Goal: Information Seeking & Learning: Learn about a topic

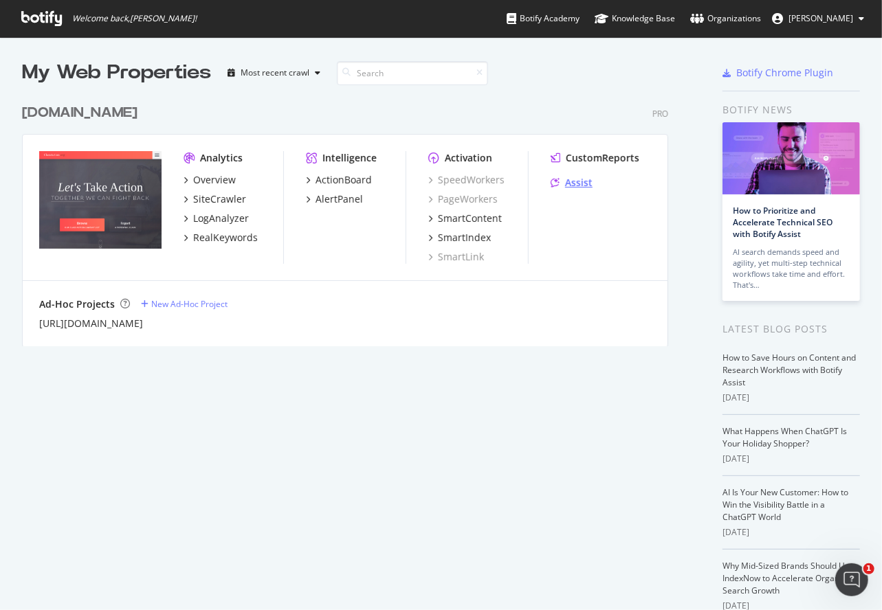
click at [576, 178] on div "Assist" at bounding box center [578, 183] width 27 height 14
click at [470, 219] on div "SmartContent" at bounding box center [470, 219] width 64 height 14
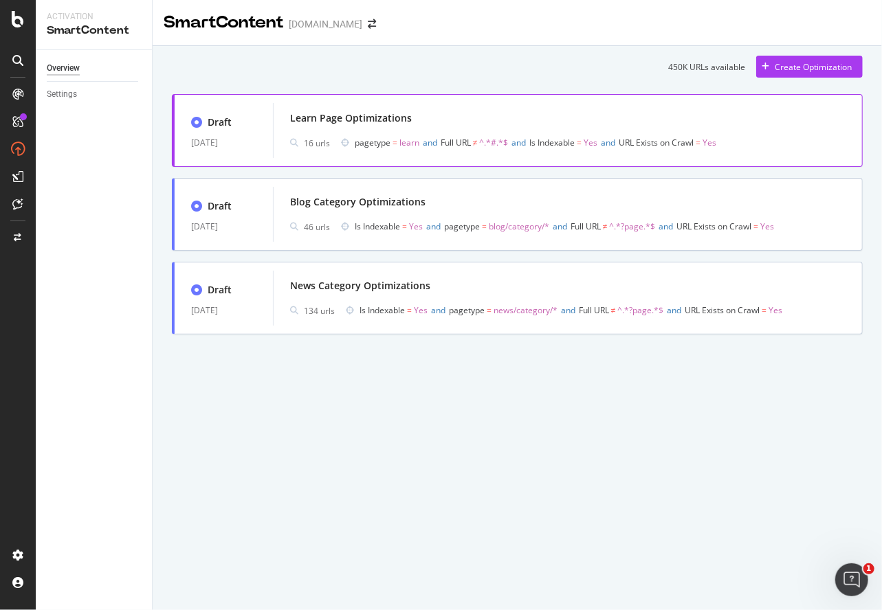
click at [489, 118] on div "Learn Page Optimizations" at bounding box center [567, 118] width 555 height 19
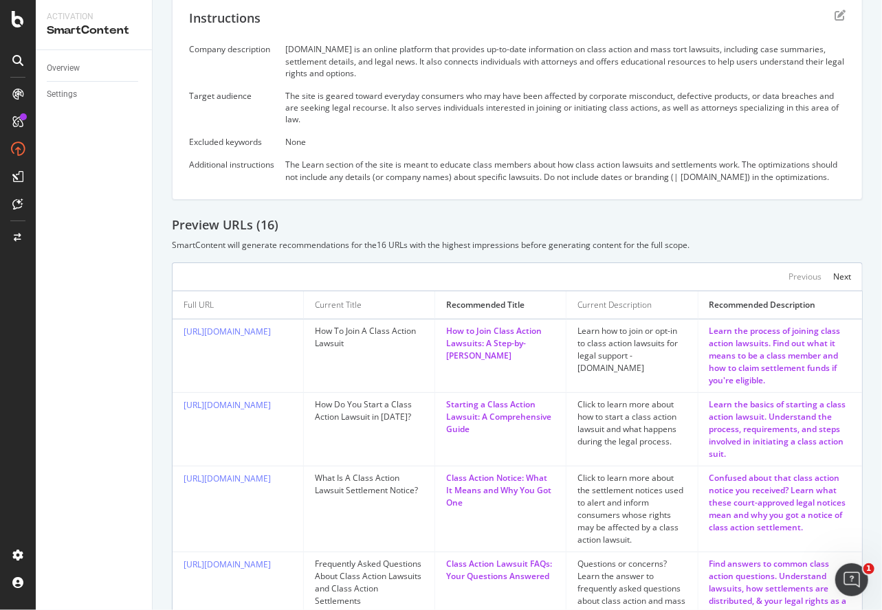
scroll to position [69, 0]
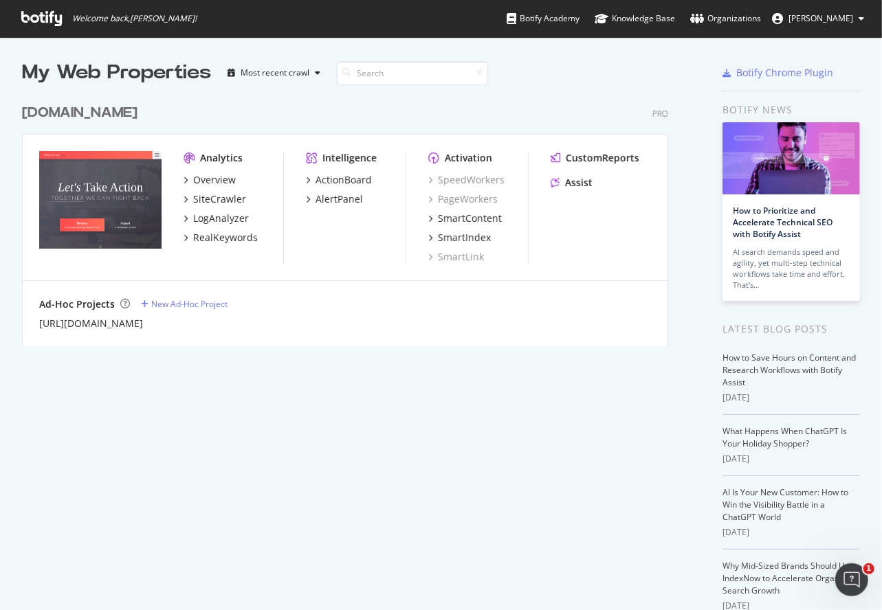
scroll to position [599, 860]
drag, startPoint x: 216, startPoint y: 210, endPoint x: 513, endPoint y: 387, distance: 344.8
click at [513, 387] on div "My Web Properties Most recent crawl classaction.org Pro Analytics Overview Site…" at bounding box center [364, 360] width 684 height 603
click at [466, 217] on div "SmartContent" at bounding box center [470, 219] width 64 height 14
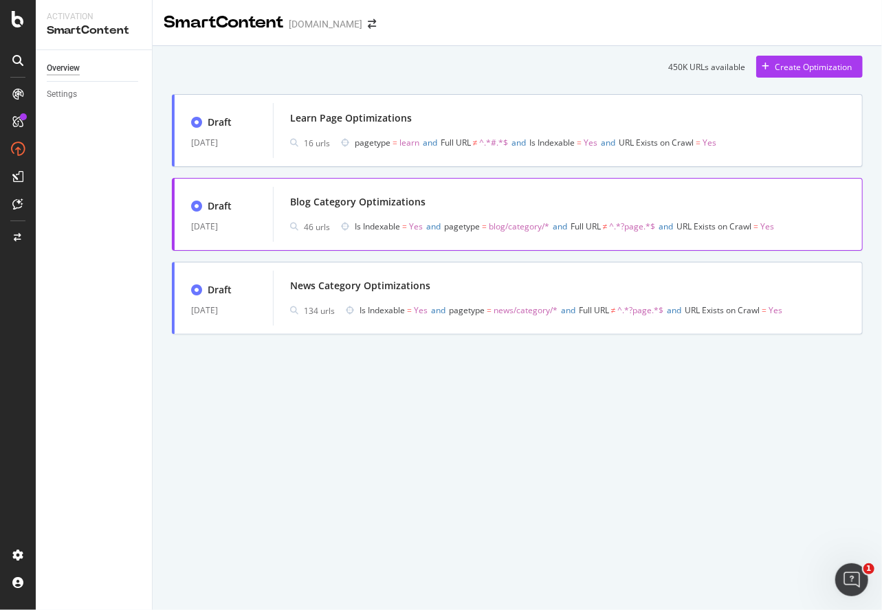
click at [426, 214] on div "Blog Category Optimizations 46 urls Is Indexable = Yes and pagetype = blog/cate…" at bounding box center [567, 214] width 555 height 44
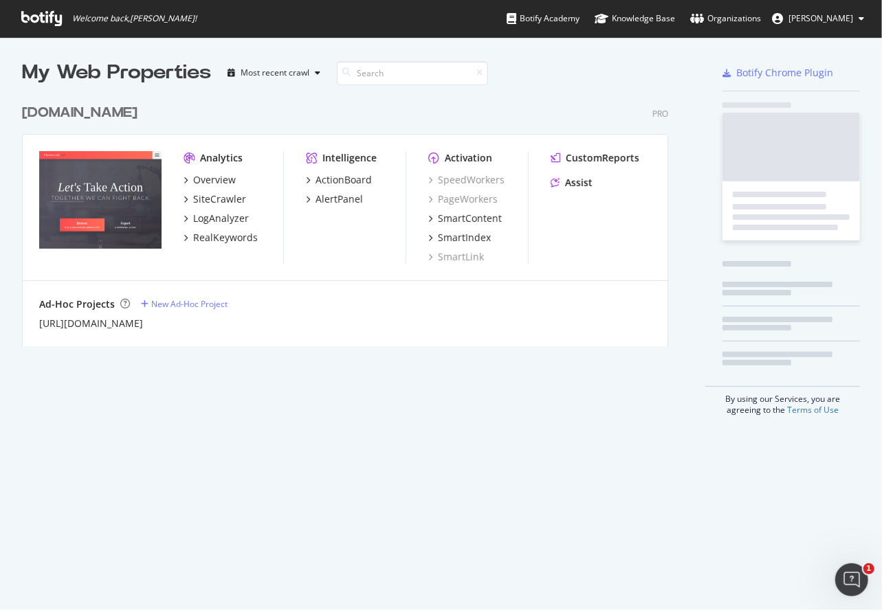
scroll to position [599, 860]
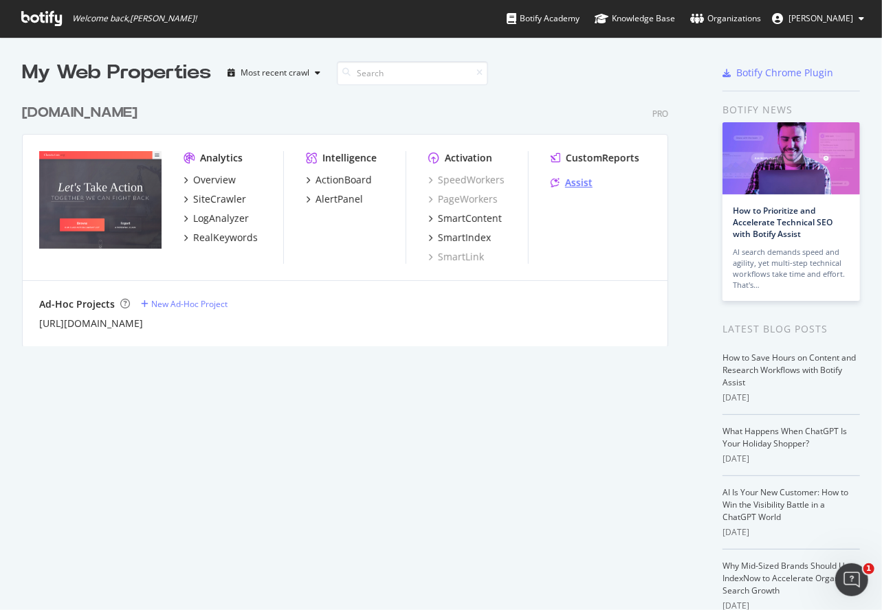
click at [577, 185] on div "Assist" at bounding box center [578, 183] width 27 height 14
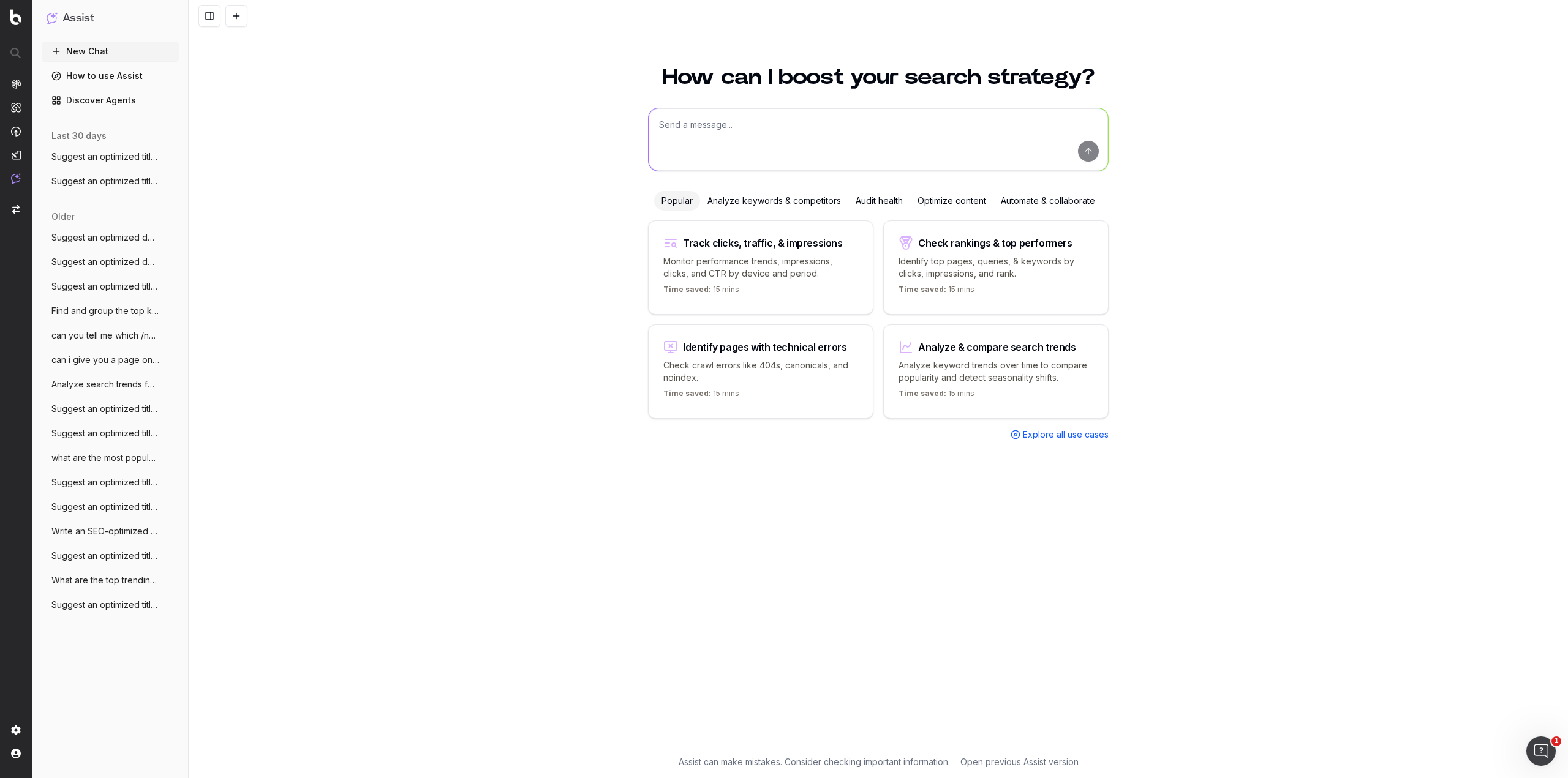
click at [1066, 430] on span "Explore all use cases" at bounding box center [1066, 435] width 86 height 12
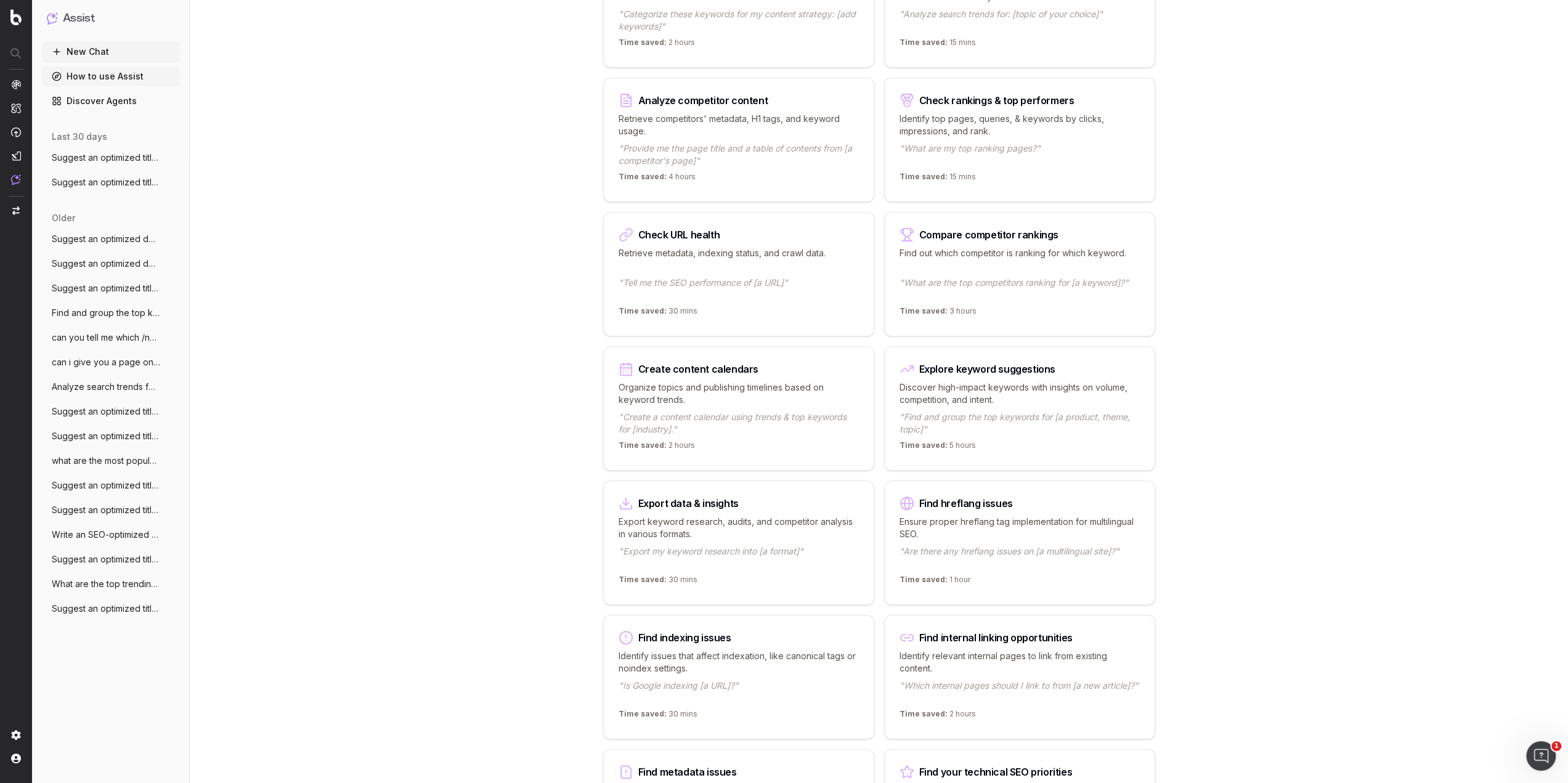
scroll to position [247, 0]
click at [1044, 395] on p "Discover high-impact keywords with insights on volume, competition, and intent." at bounding box center [1019, 392] width 240 height 24
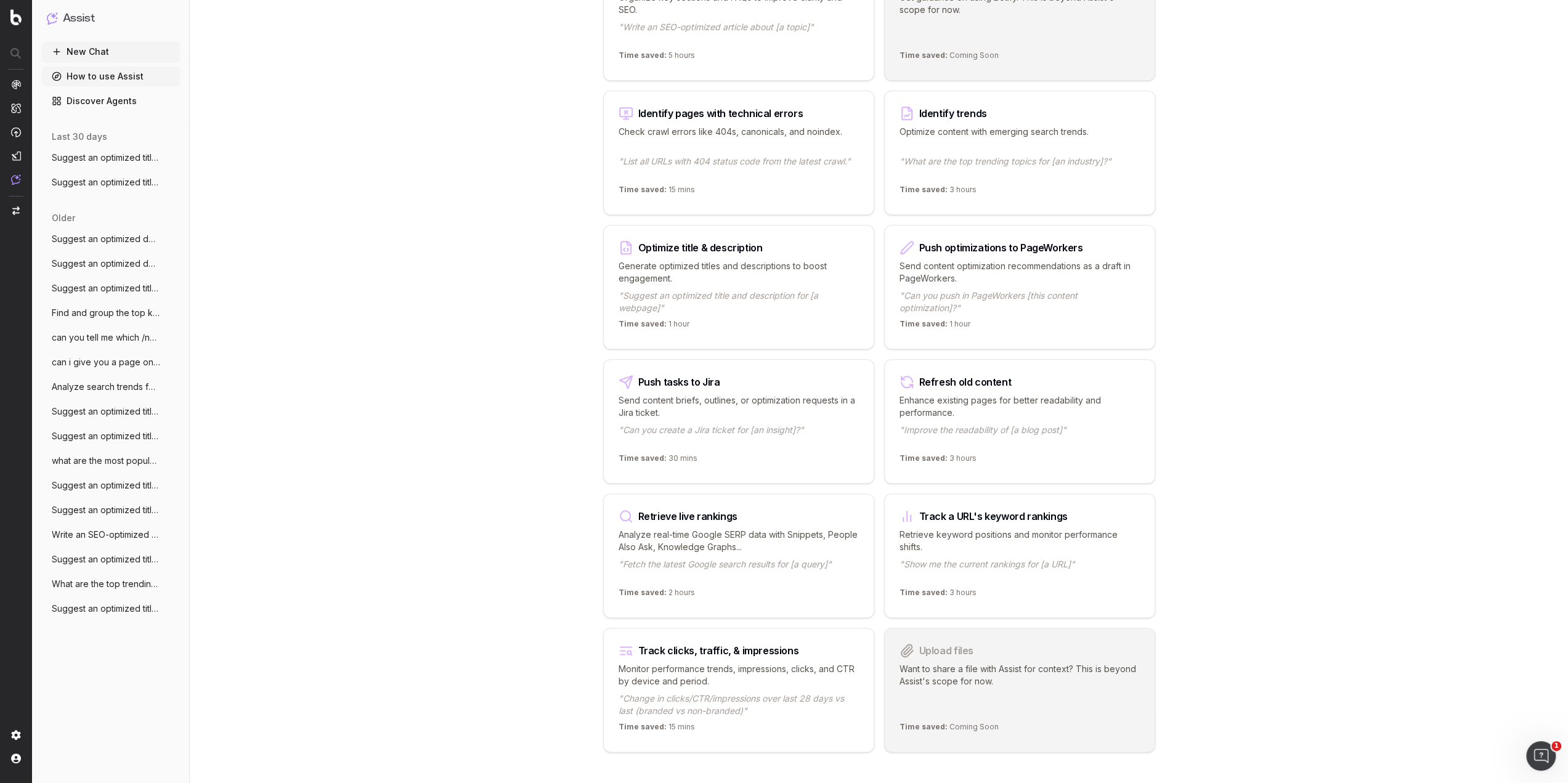
scroll to position [1186, 0]
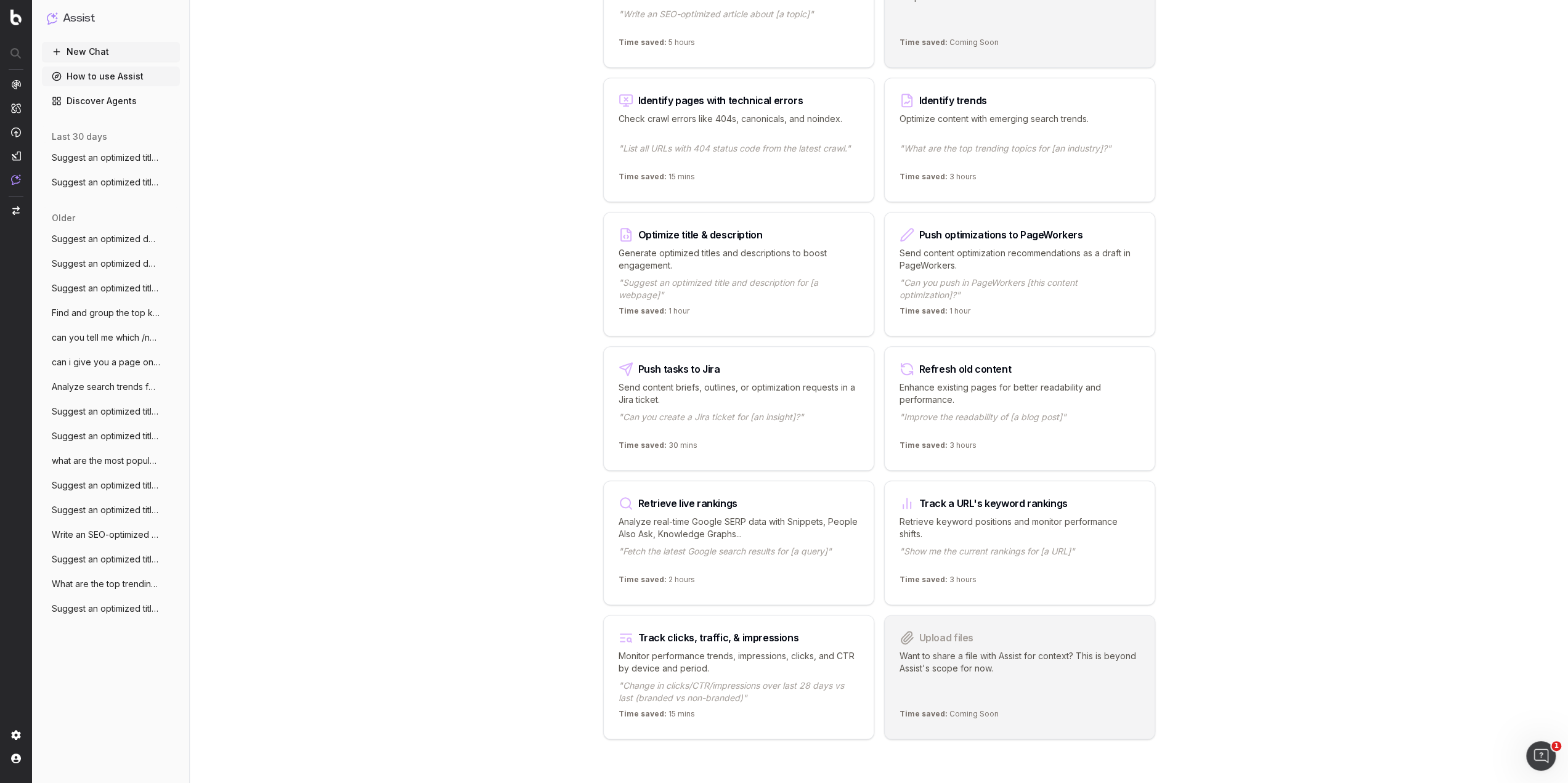
click at [99, 608] on span "Suggest an optimized title and descripti" at bounding box center [106, 609] width 108 height 13
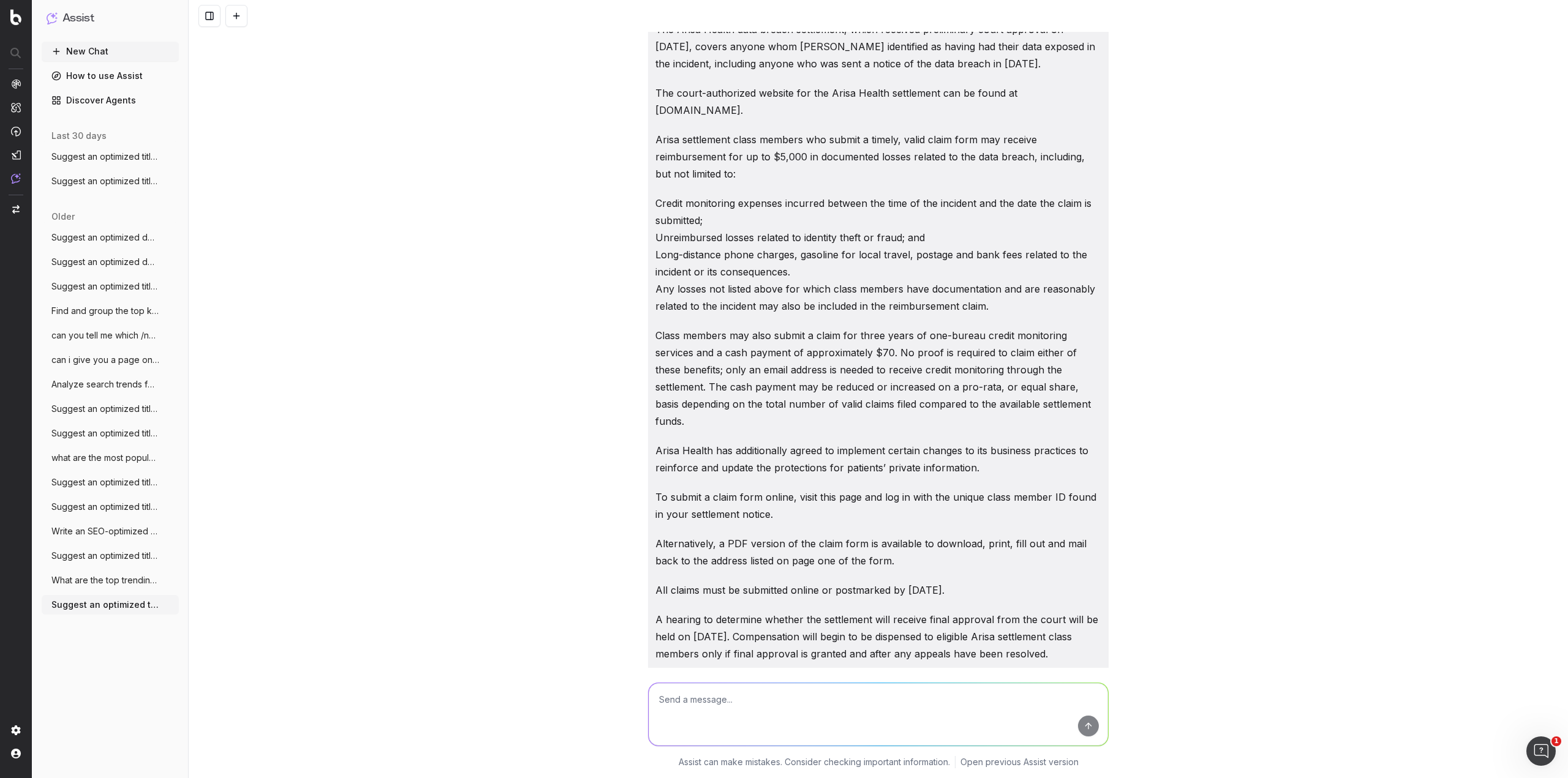
scroll to position [578, 0]
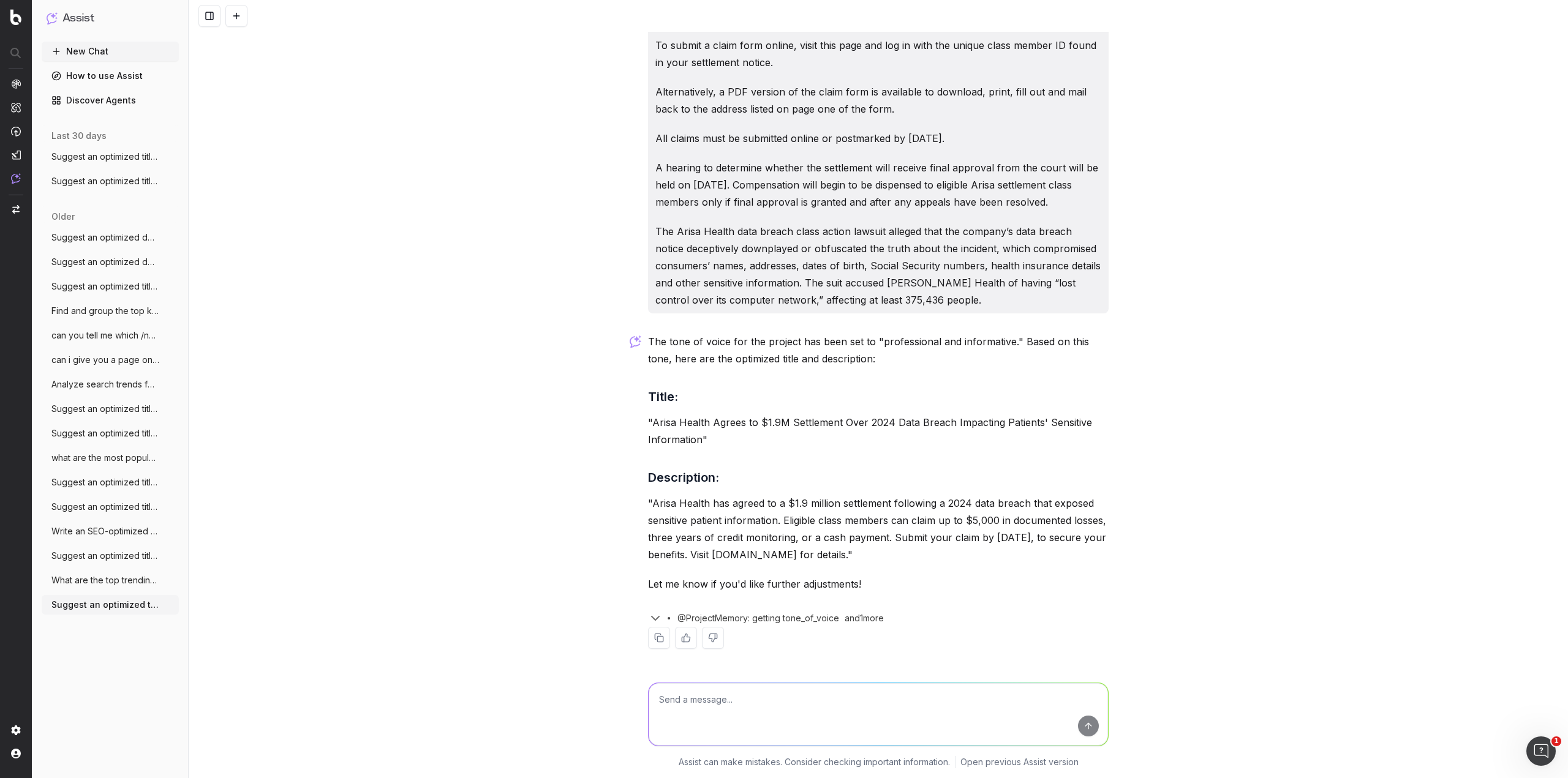
click at [91, 580] on span "What are the top trending topics for cla" at bounding box center [105, 581] width 108 height 12
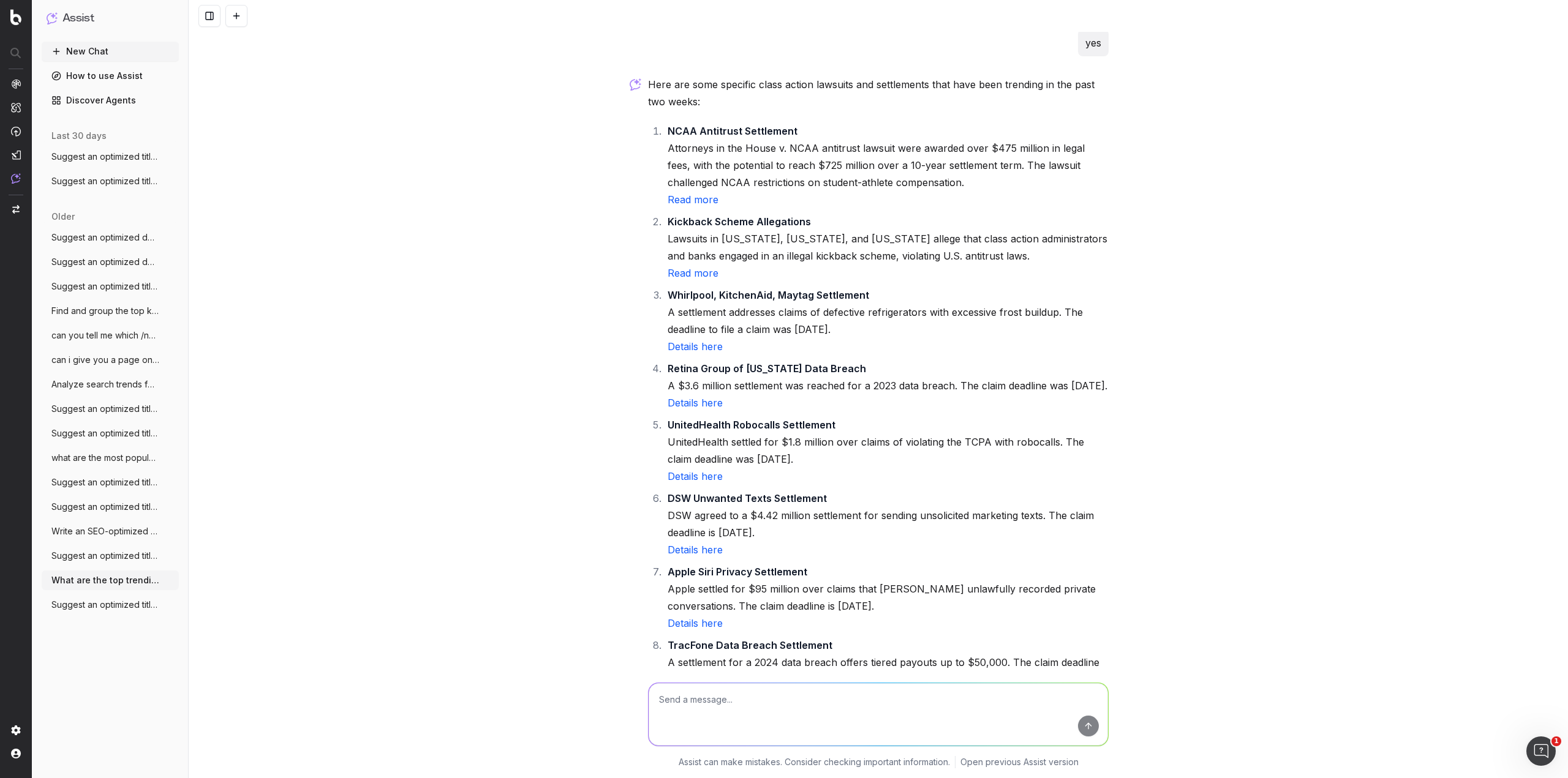
click at [95, 555] on span "Suggest an optimized title and descripti" at bounding box center [105, 556] width 108 height 12
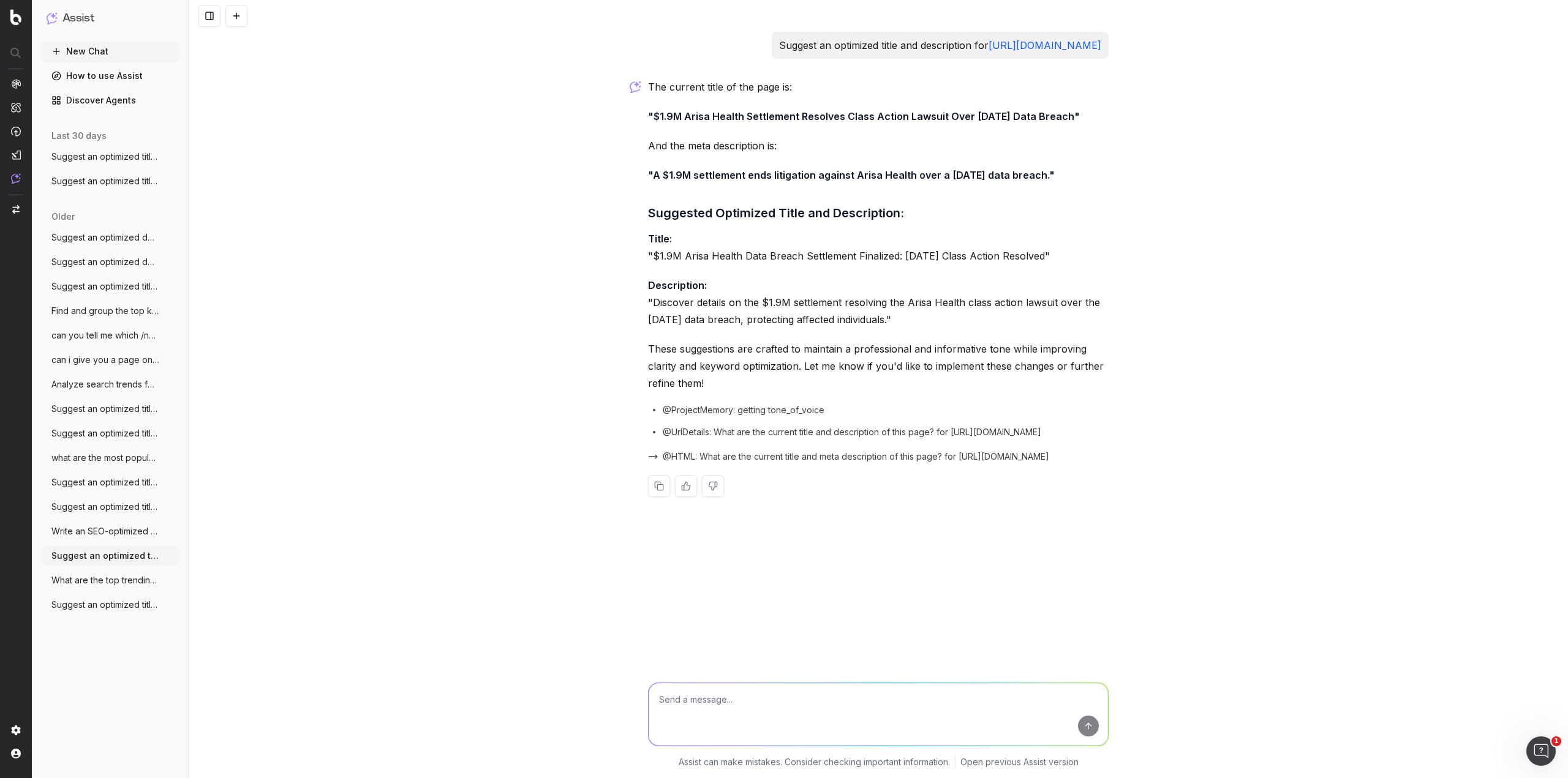
click at [103, 509] on span "Suggest an optimized title and descripti" at bounding box center [105, 507] width 108 height 12
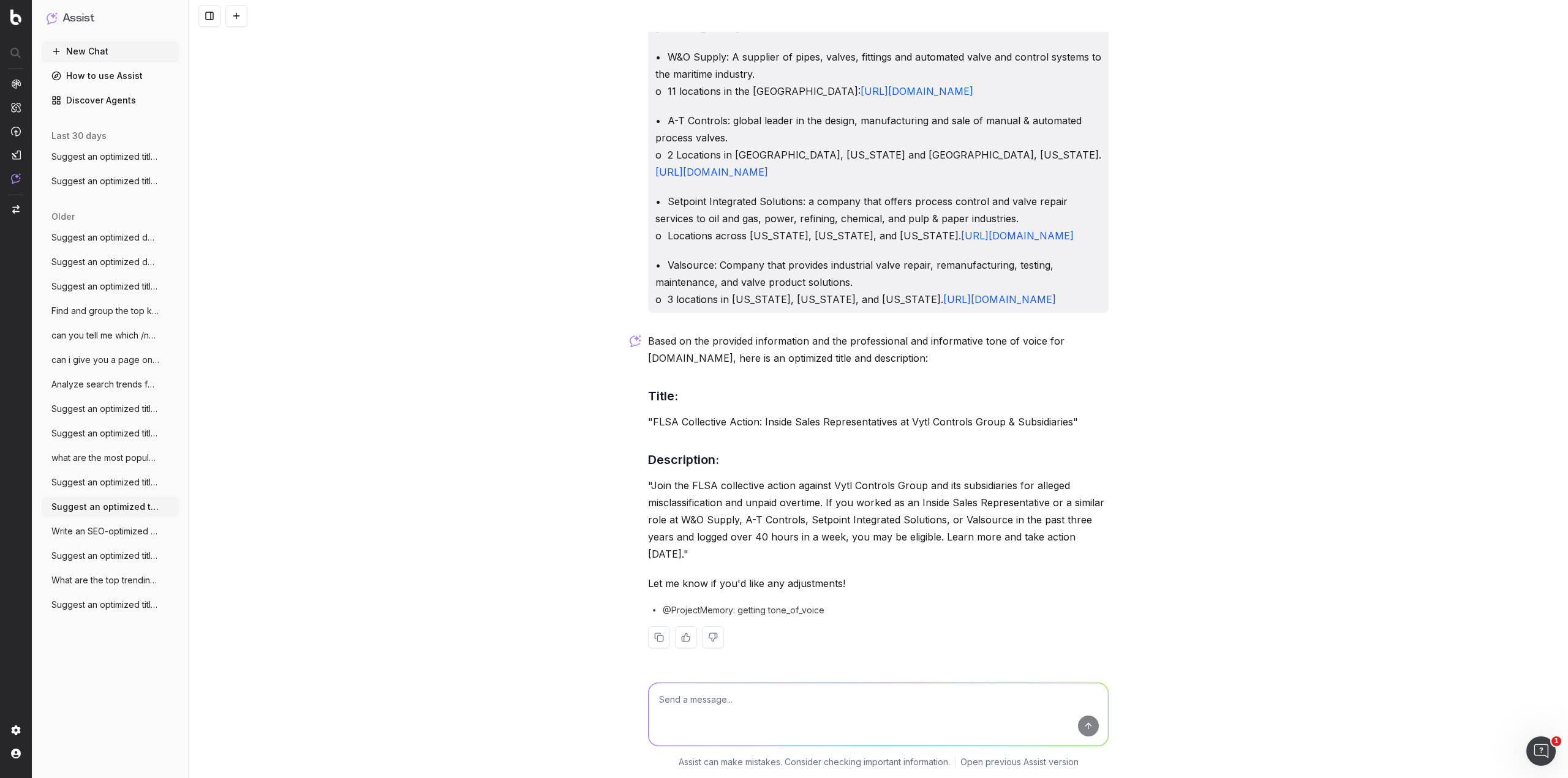
scroll to position [259, 0]
click at [104, 480] on span "Suggest an optimized title and descripti" at bounding box center [105, 483] width 108 height 12
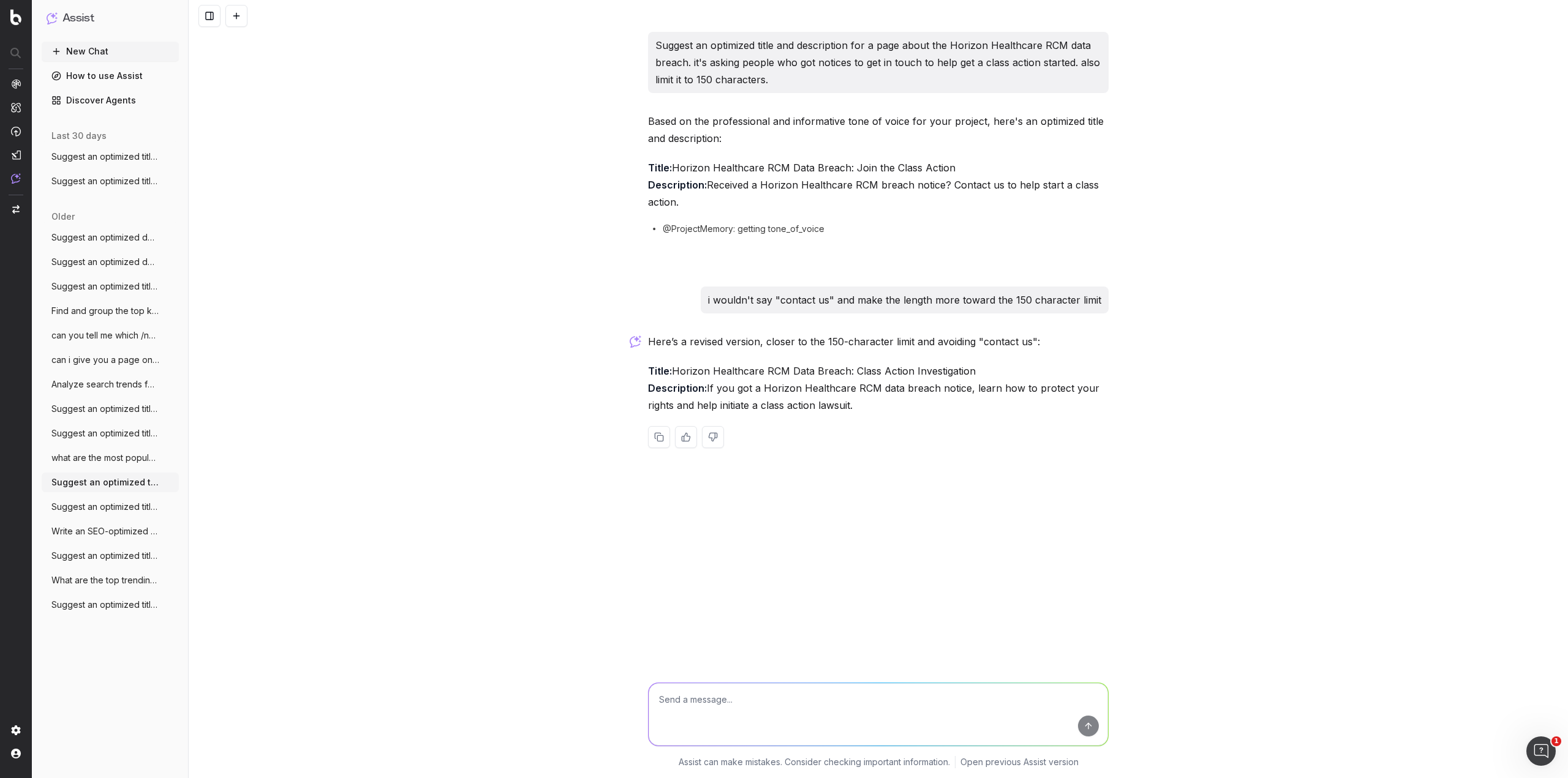
click at [70, 459] on span "what are the most popular class action s" at bounding box center [105, 458] width 108 height 12
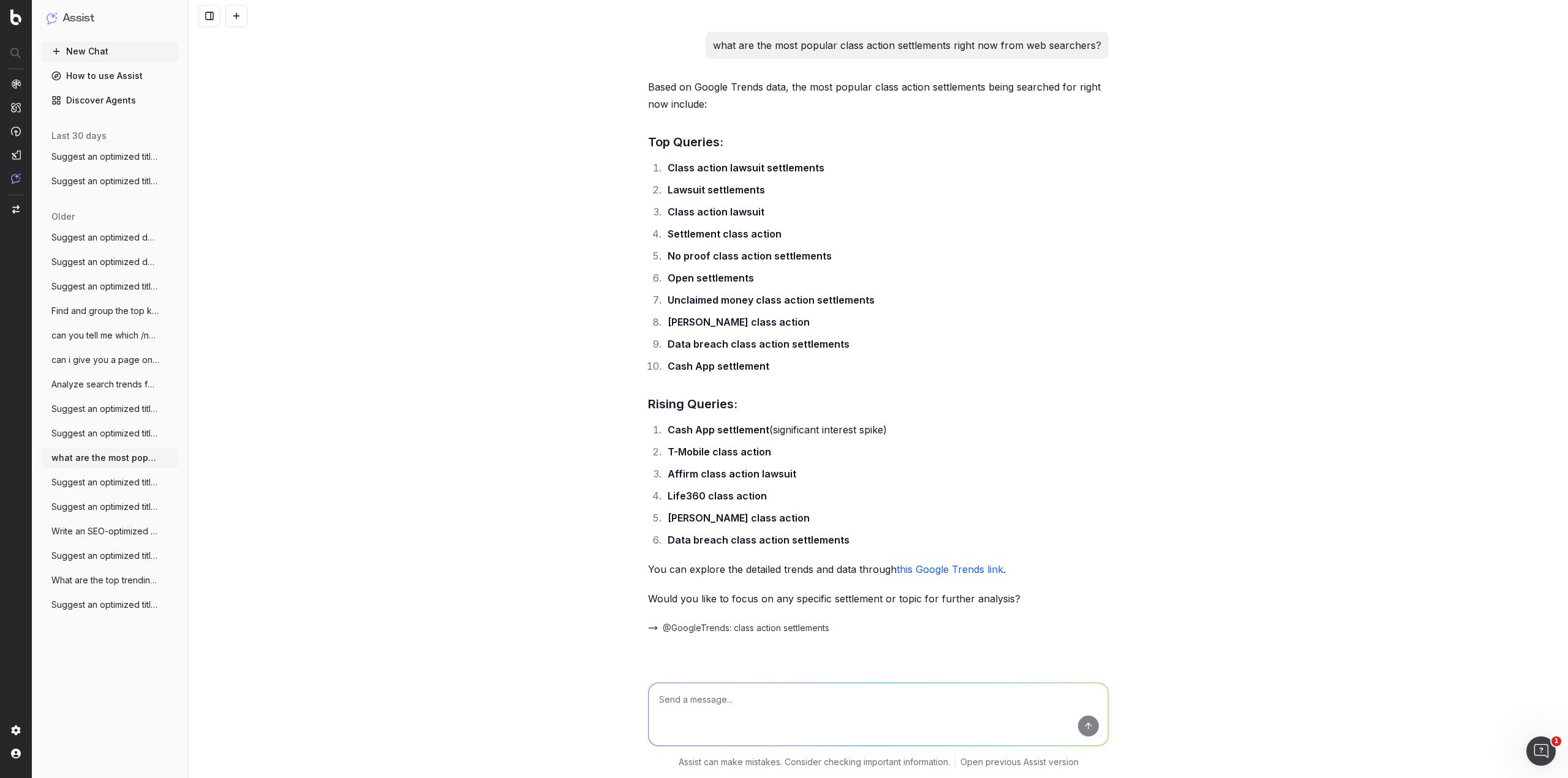
click at [98, 428] on span "Suggest an optimized title tag and meta" at bounding box center [105, 434] width 108 height 12
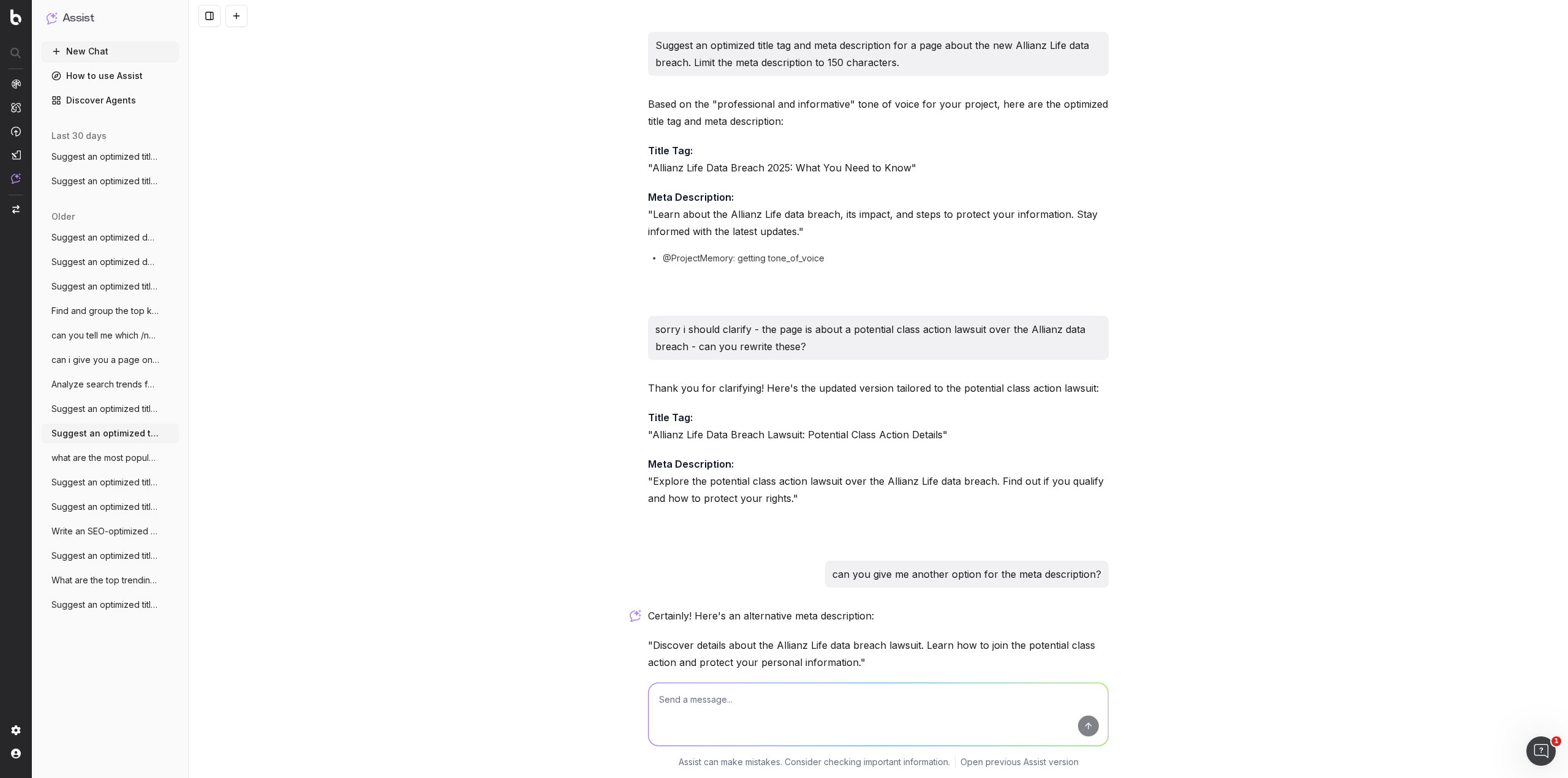
click at [117, 407] on span "Suggest an optimized title tag and descr" at bounding box center [105, 409] width 108 height 12
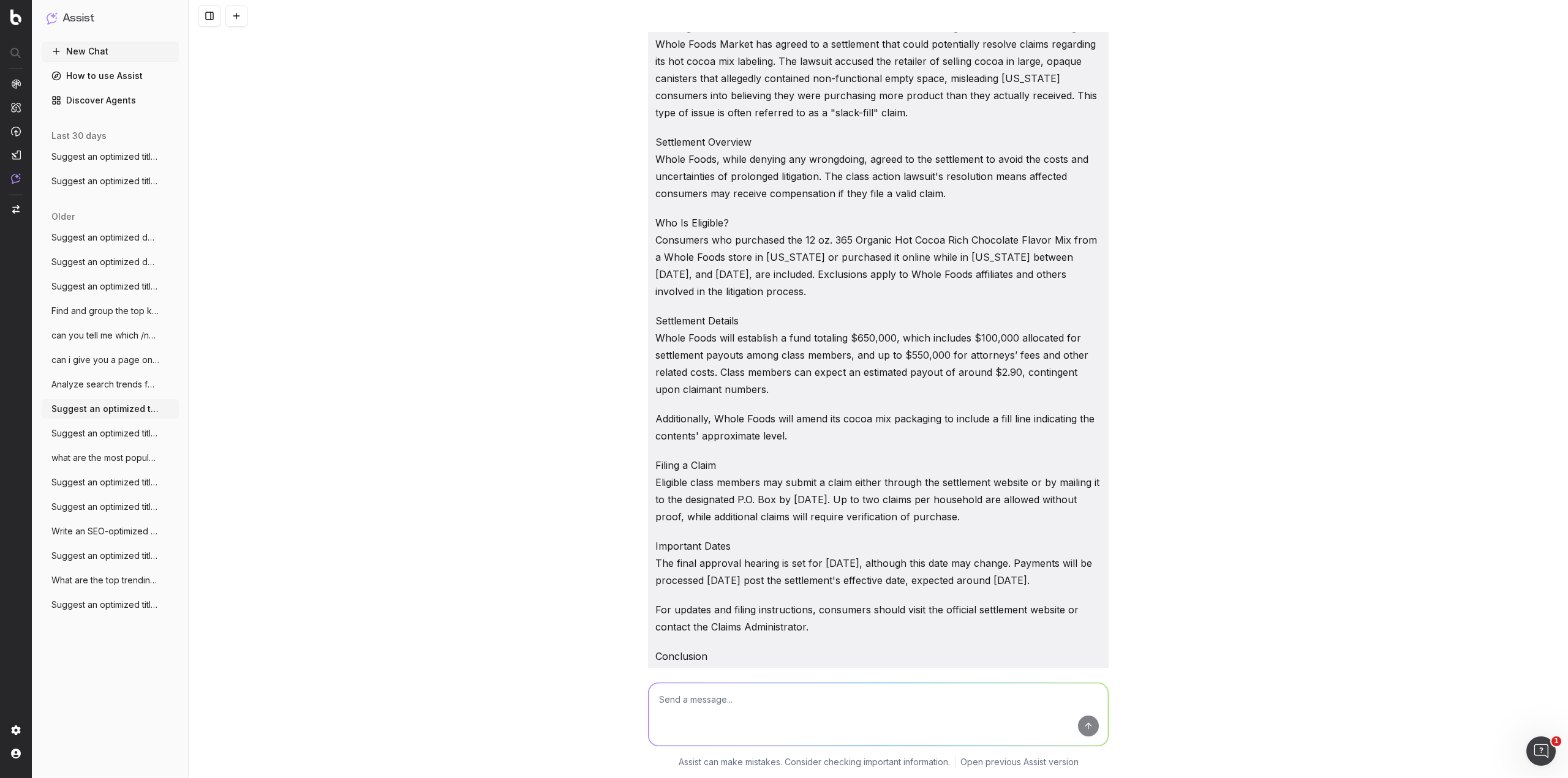
scroll to position [61, 0]
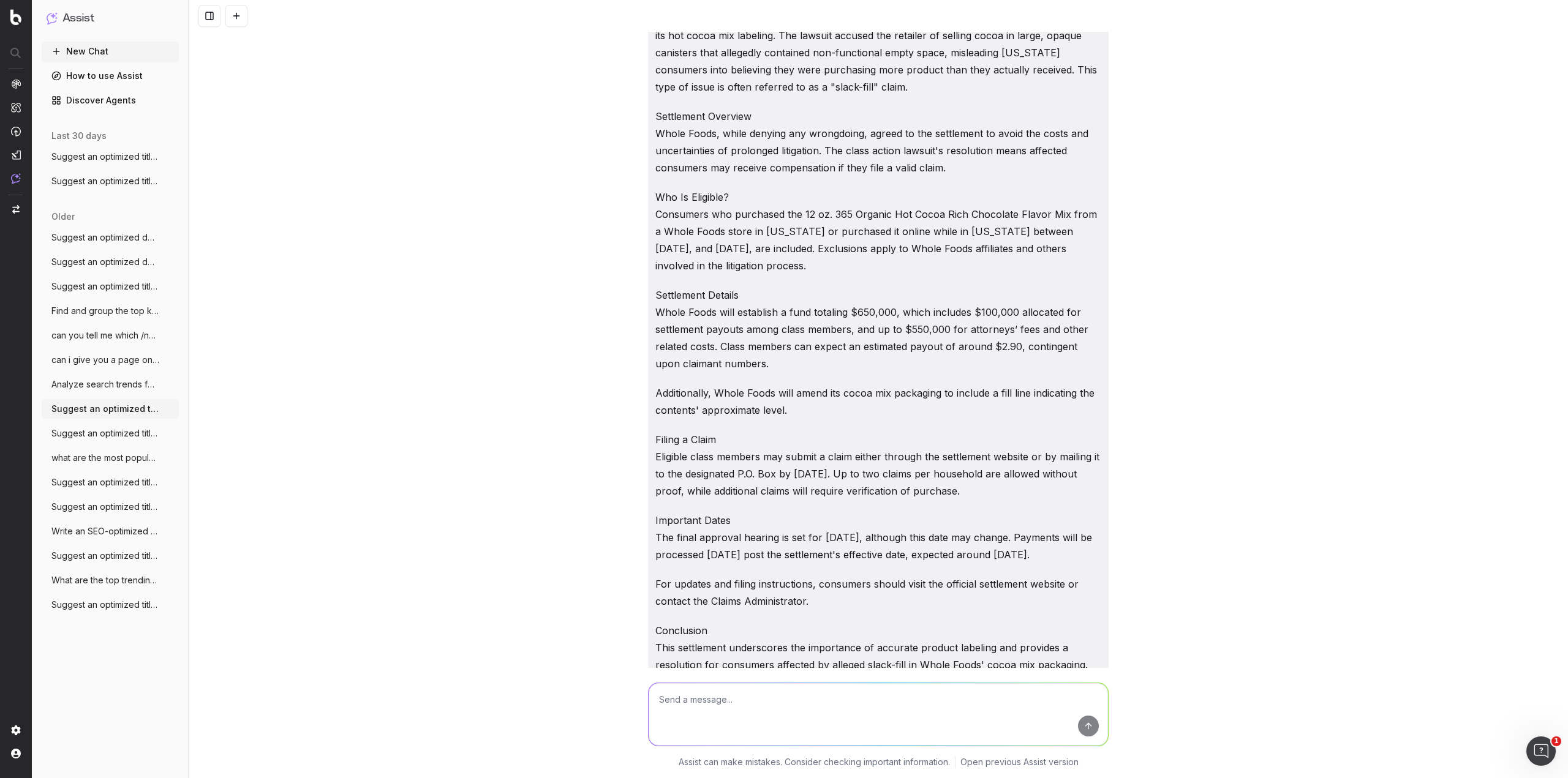
click at [124, 382] on span "Analyze search trends for: specific! cla" at bounding box center [105, 385] width 108 height 12
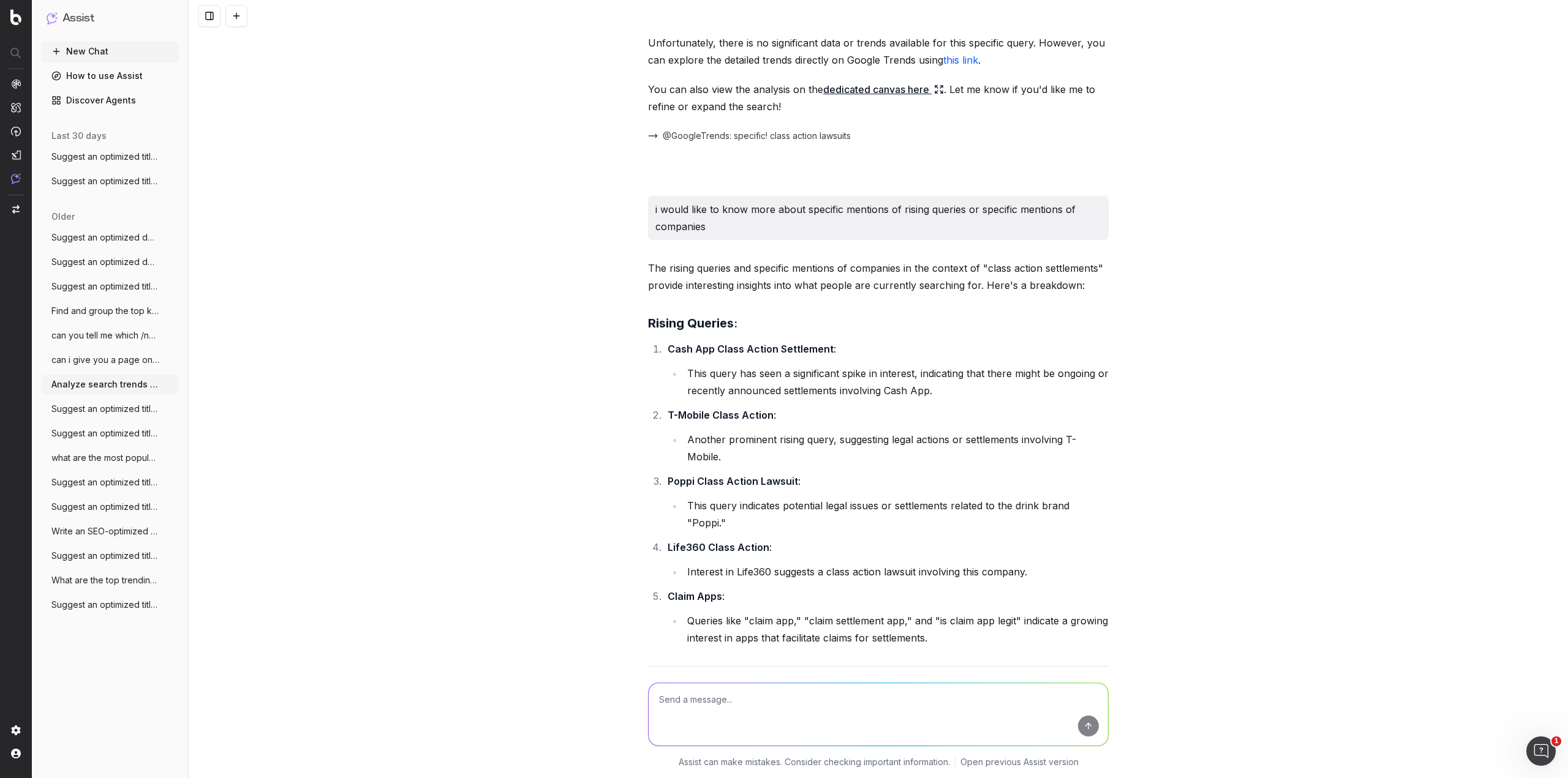
click at [126, 356] on span "can i give you a page on my website to o" at bounding box center [105, 360] width 108 height 12
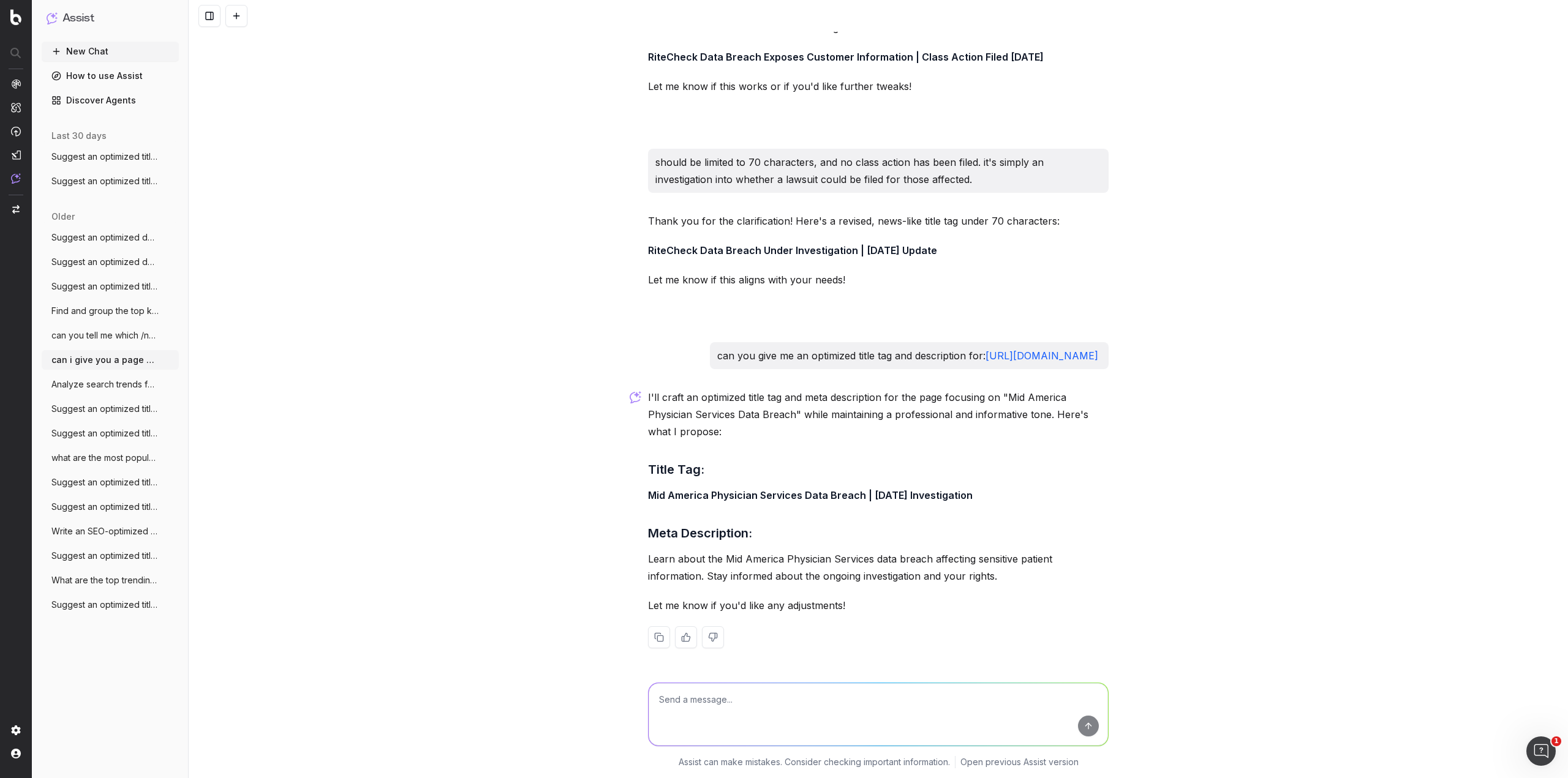
scroll to position [766, 0]
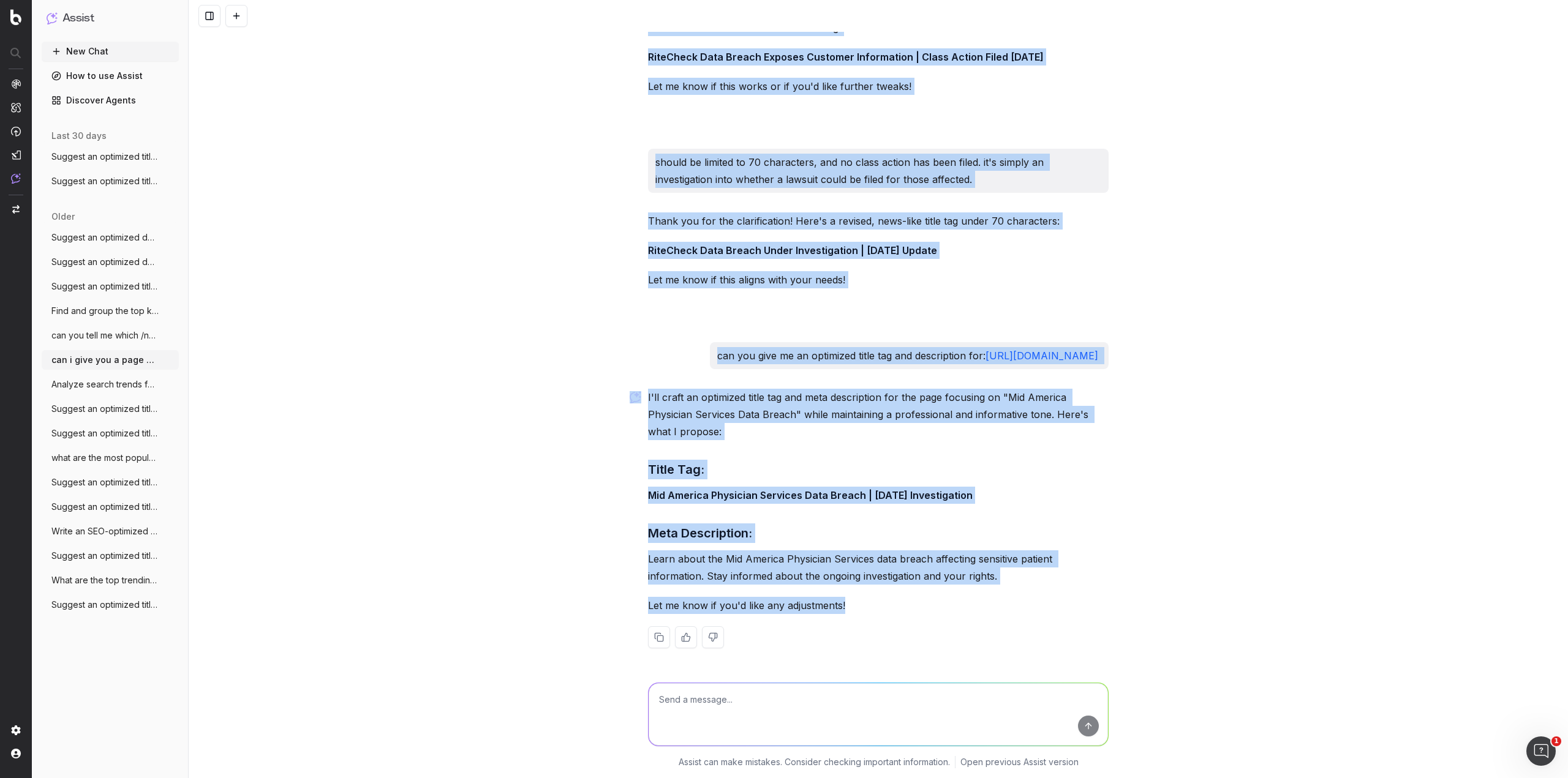
drag, startPoint x: 719, startPoint y: 46, endPoint x: 1103, endPoint y: 613, distance: 684.8
click at [94, 338] on span "can you tell me which /news page publish" at bounding box center [105, 336] width 108 height 12
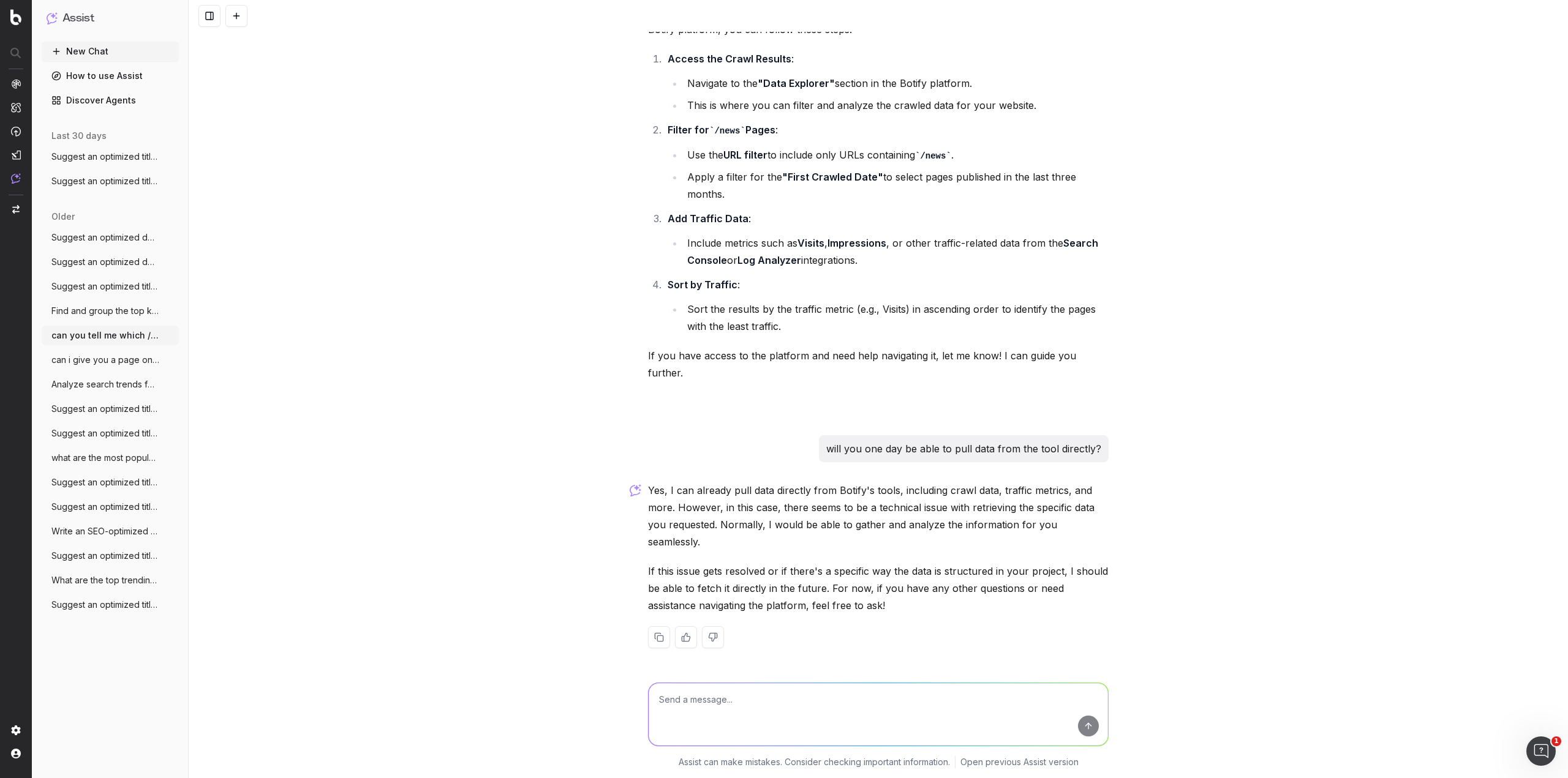
scroll to position [277, 0]
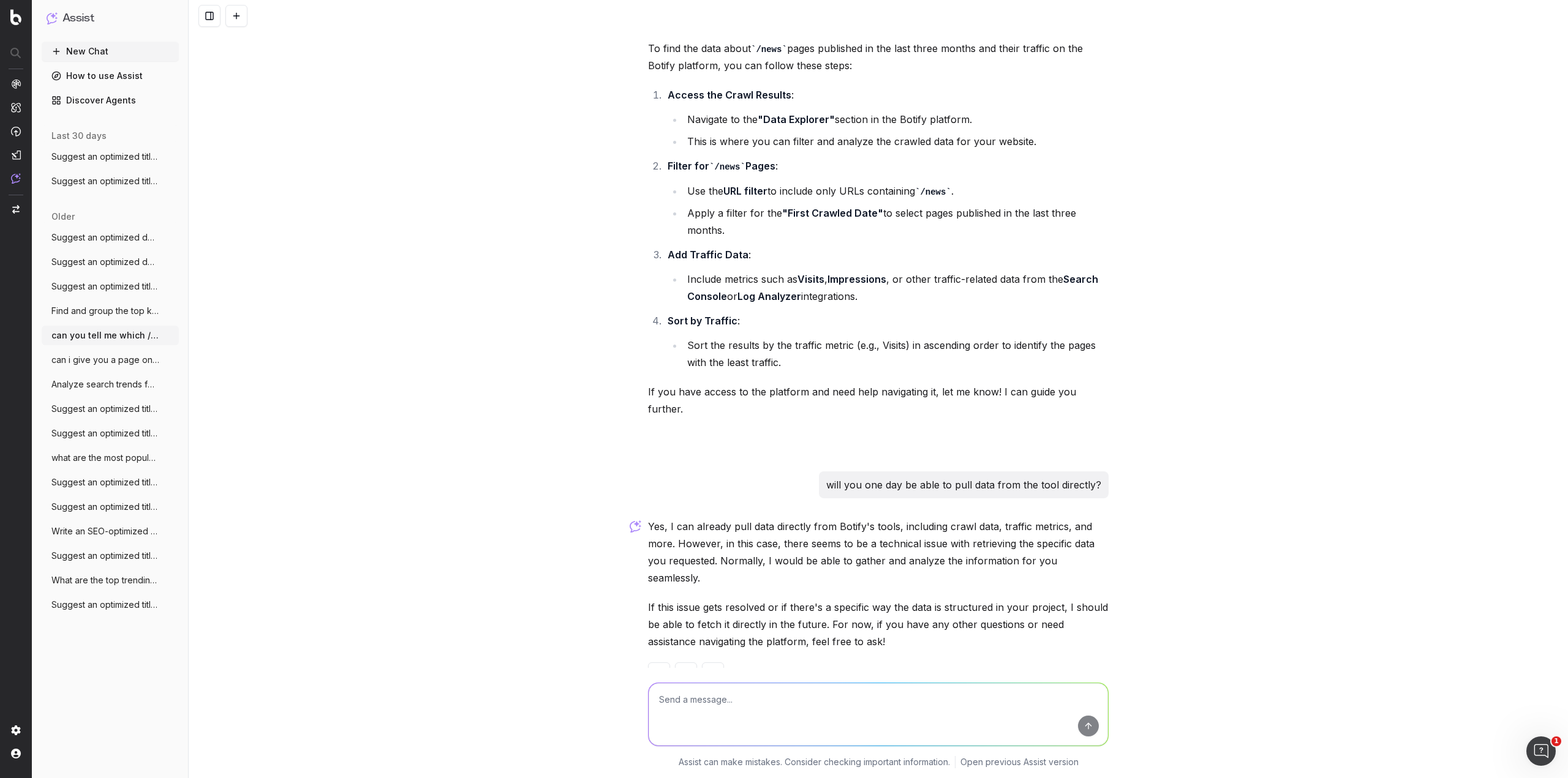
click at [91, 312] on span "Find and group the top keywords for chim" at bounding box center [105, 311] width 108 height 12
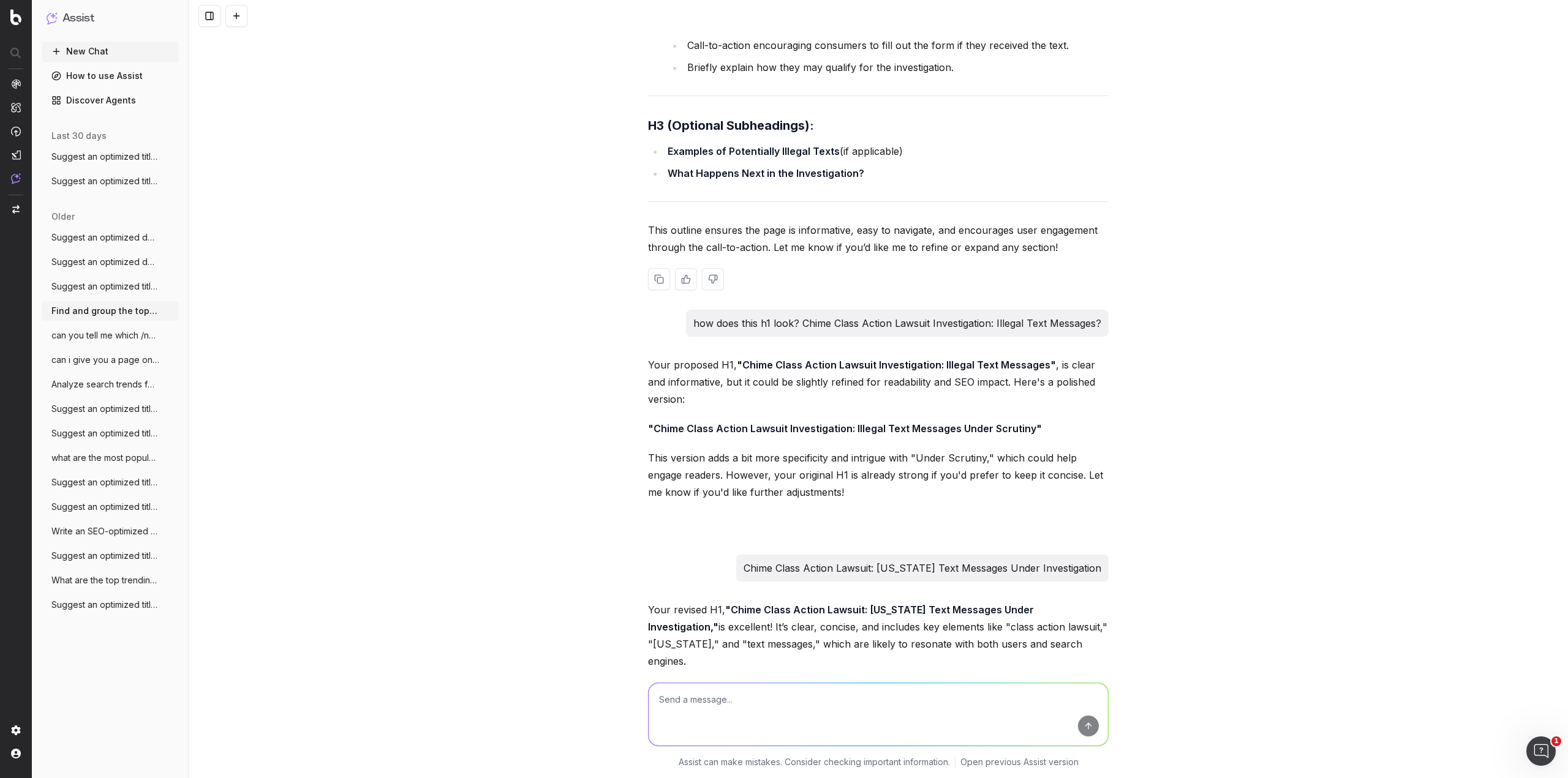
scroll to position [3796, 0]
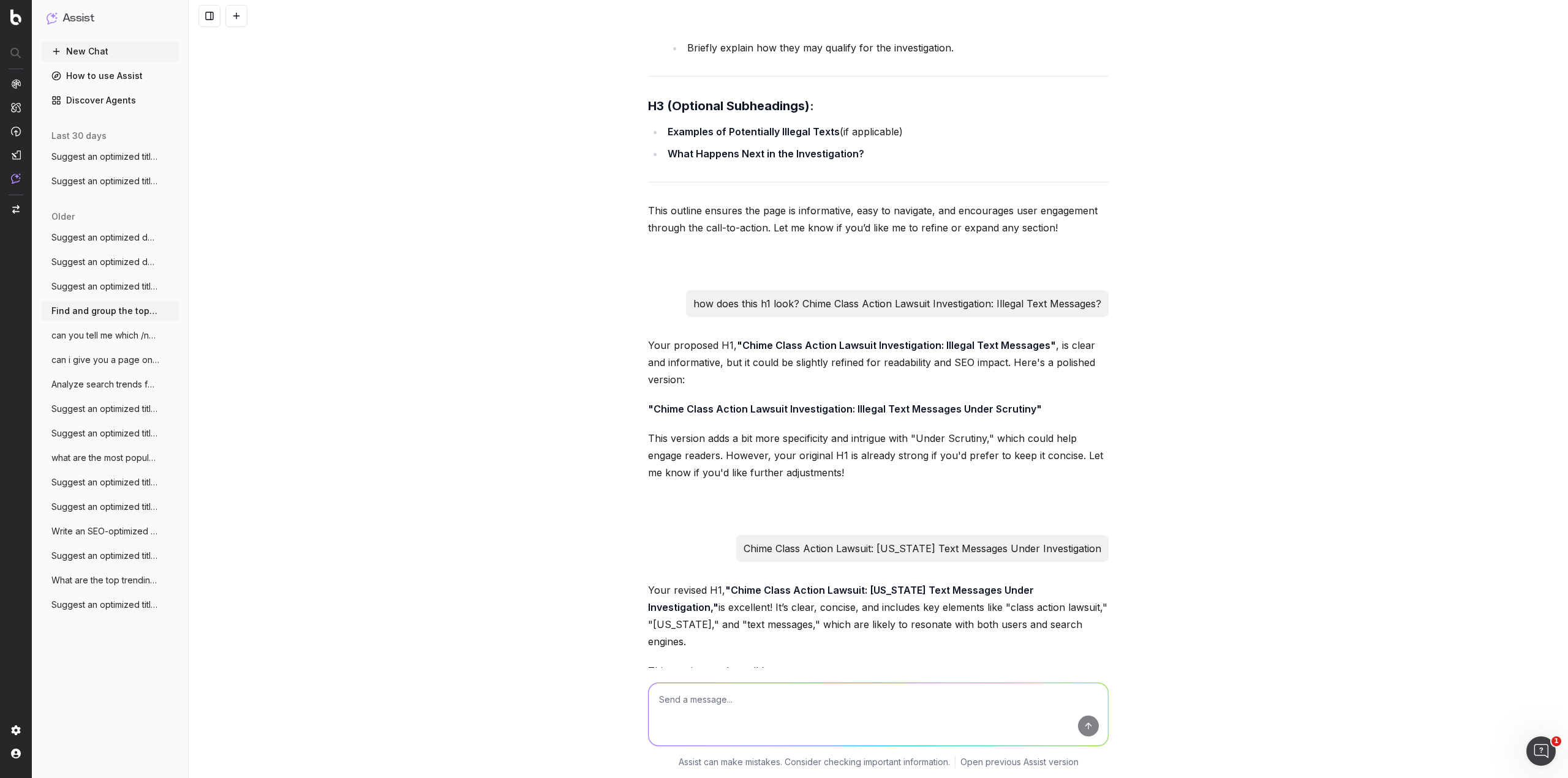
click at [78, 284] on span "Suggest an optimized title and descripti" at bounding box center [105, 287] width 108 height 12
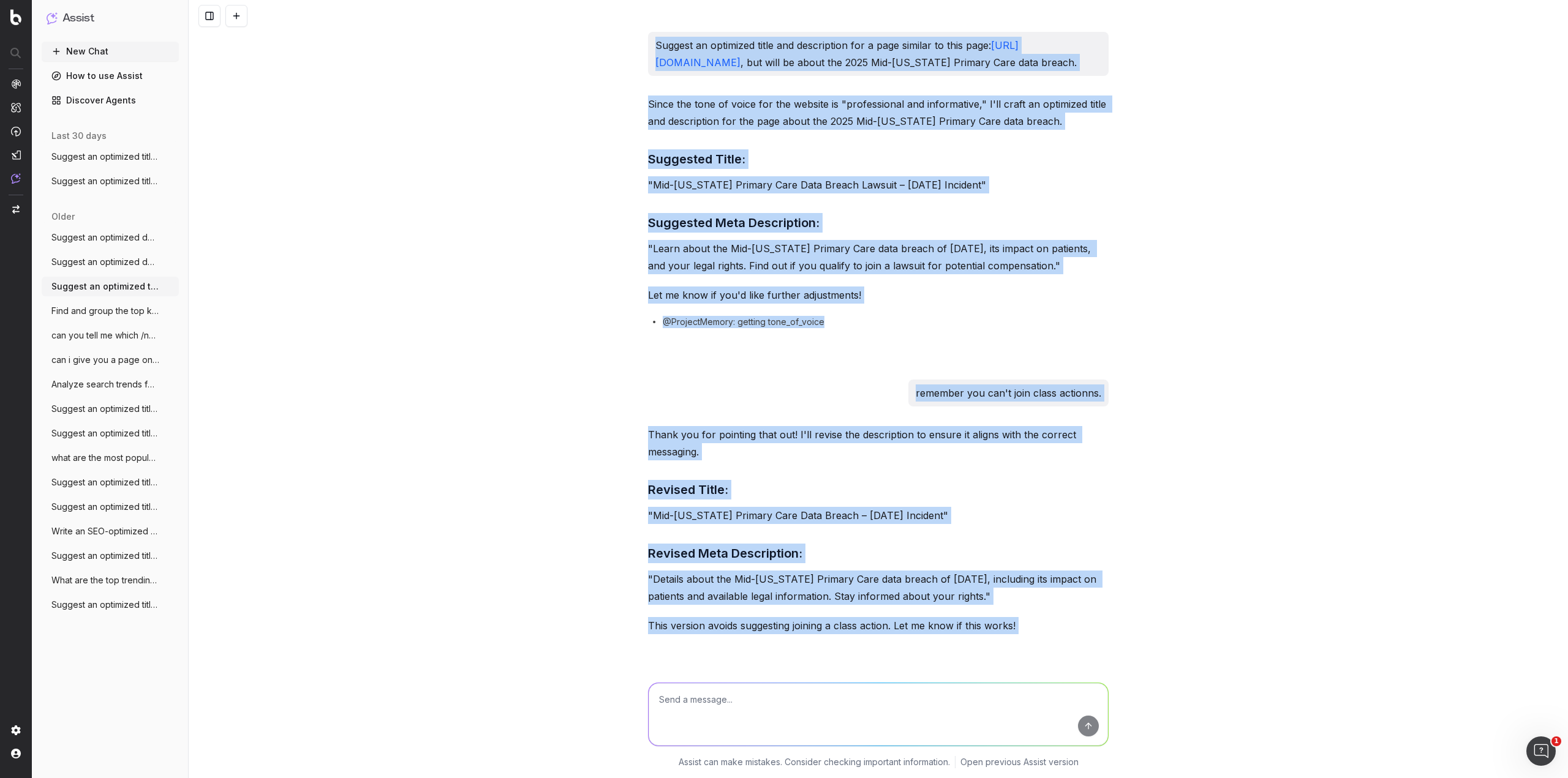
drag, startPoint x: 848, startPoint y: 602, endPoint x: 592, endPoint y: 58, distance: 601.2
click at [592, 58] on div "Suggest an optimized title and description for a page similar to this page: htt…" at bounding box center [878, 389] width 1379 height 778
copy div "Suggest an optimized title and description for a page similar to this page: htt…"
click at [125, 256] on span "Suggest an optimized description for thi" at bounding box center [105, 262] width 108 height 12
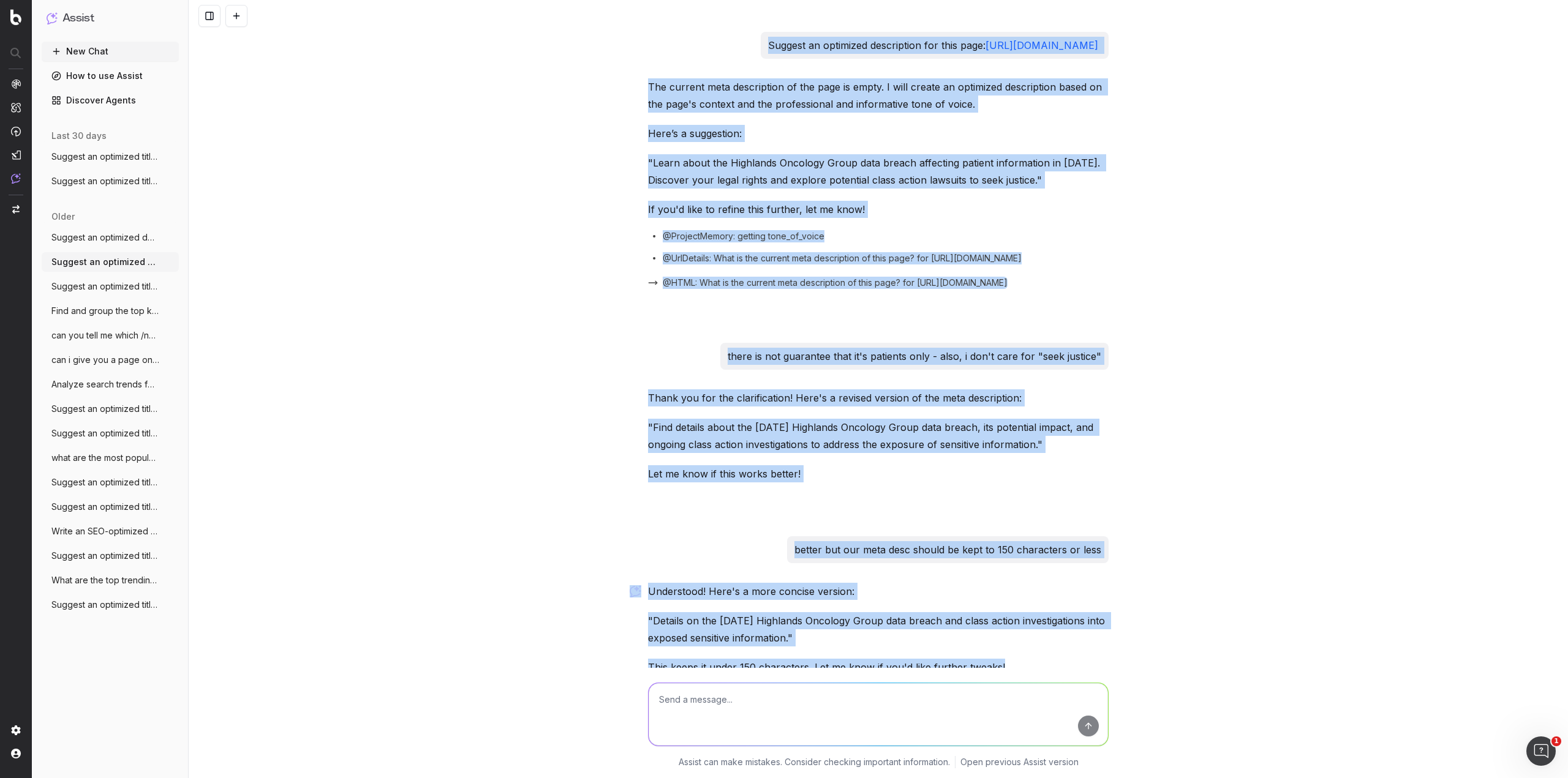
drag, startPoint x: 968, startPoint y: 603, endPoint x: 621, endPoint y: 40, distance: 661.3
click at [621, 40] on div "Suggest an optimized description for this page: https://www.classaction.org/dat…" at bounding box center [878, 389] width 1379 height 778
click at [101, 308] on span "Find and group the top keywords for chim" at bounding box center [105, 311] width 108 height 12
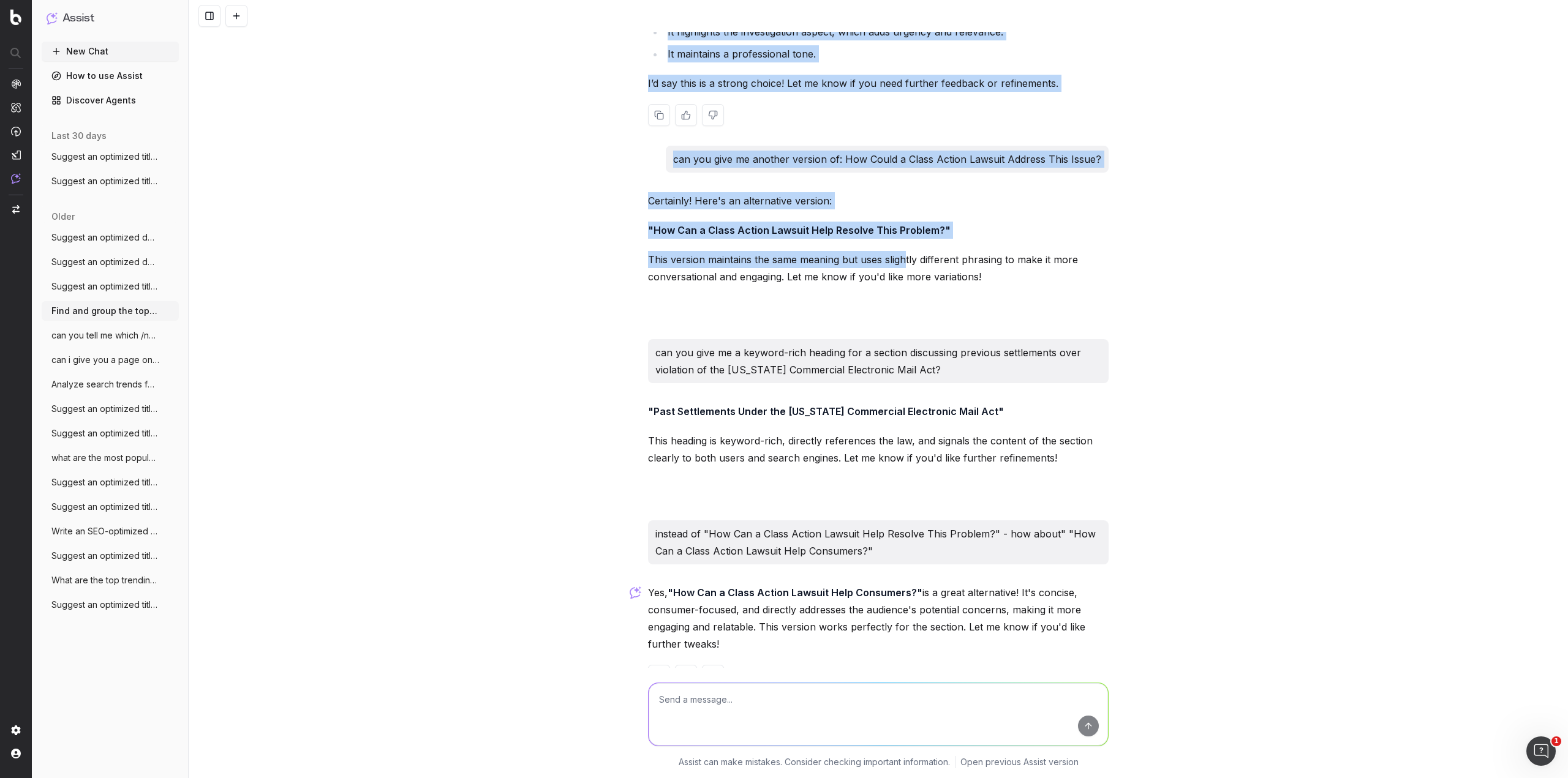
scroll to position [4487, 0]
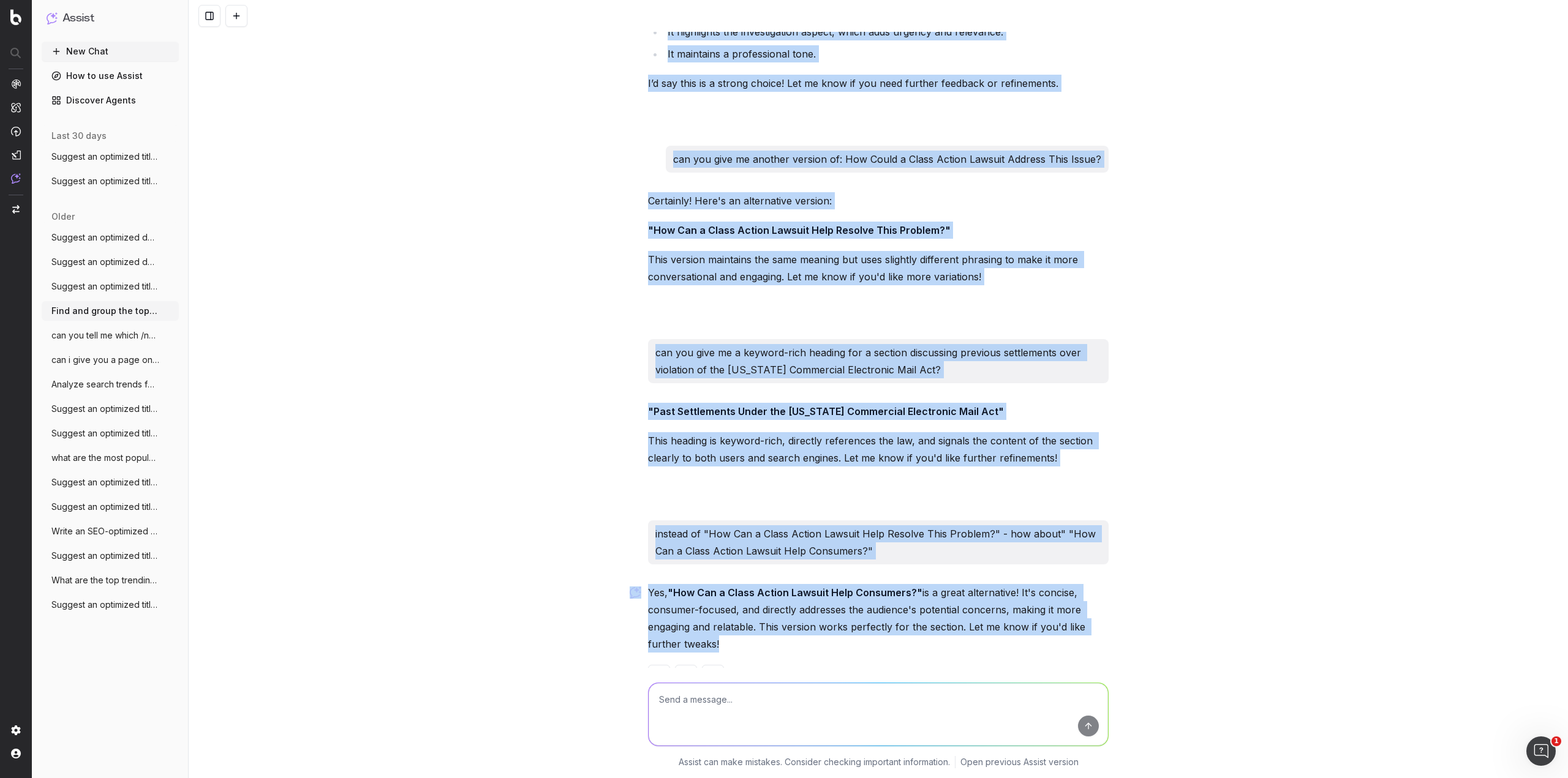
drag, startPoint x: 644, startPoint y: 38, endPoint x: 1082, endPoint y: 631, distance: 737.2
click at [1383, 328] on div "Find and group the top keywords for chime lawsuit, chime referral texts, chime …" at bounding box center [878, 389] width 1379 height 778
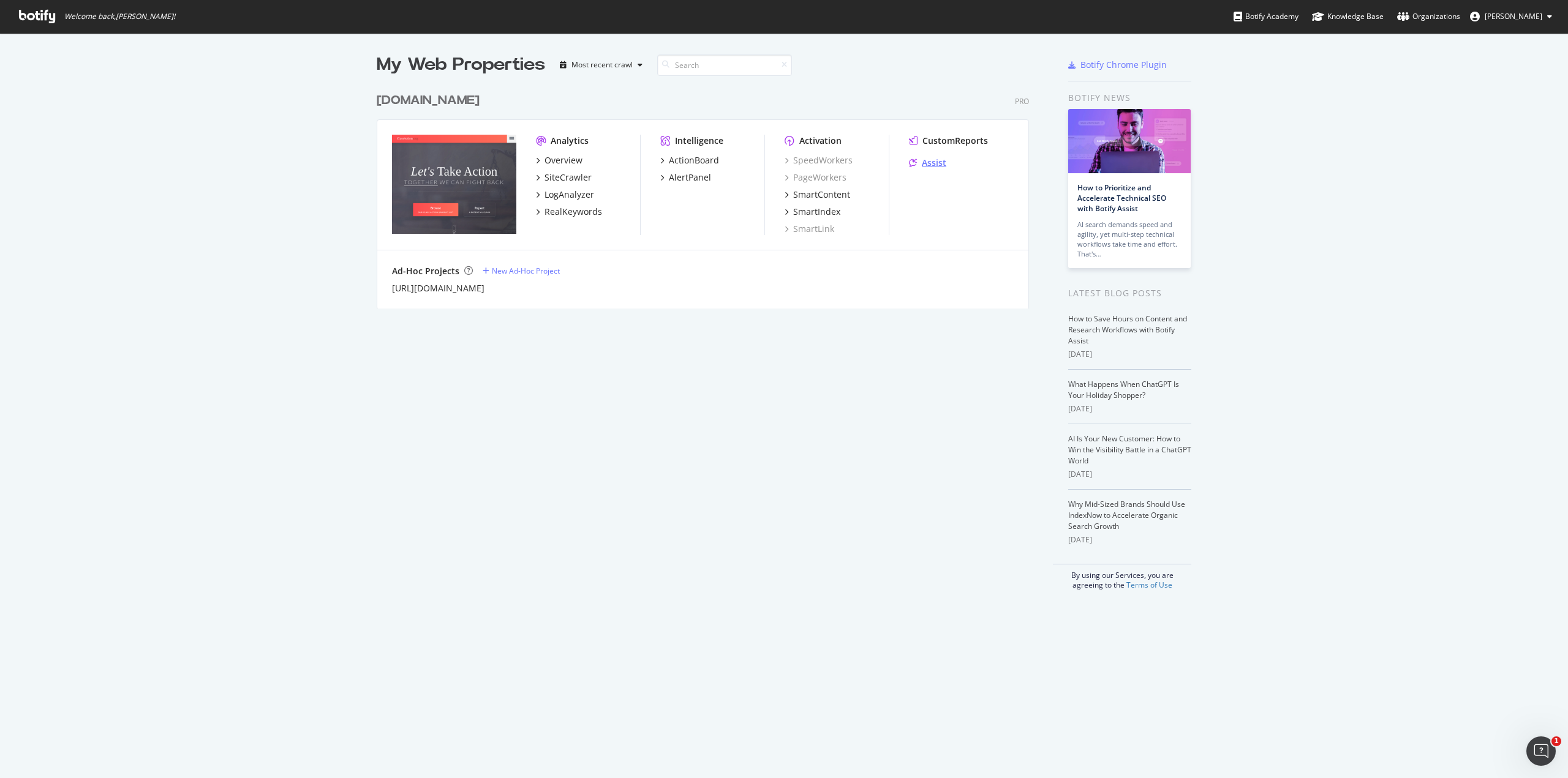
click at [929, 161] on div "Assist" at bounding box center [933, 163] width 24 height 12
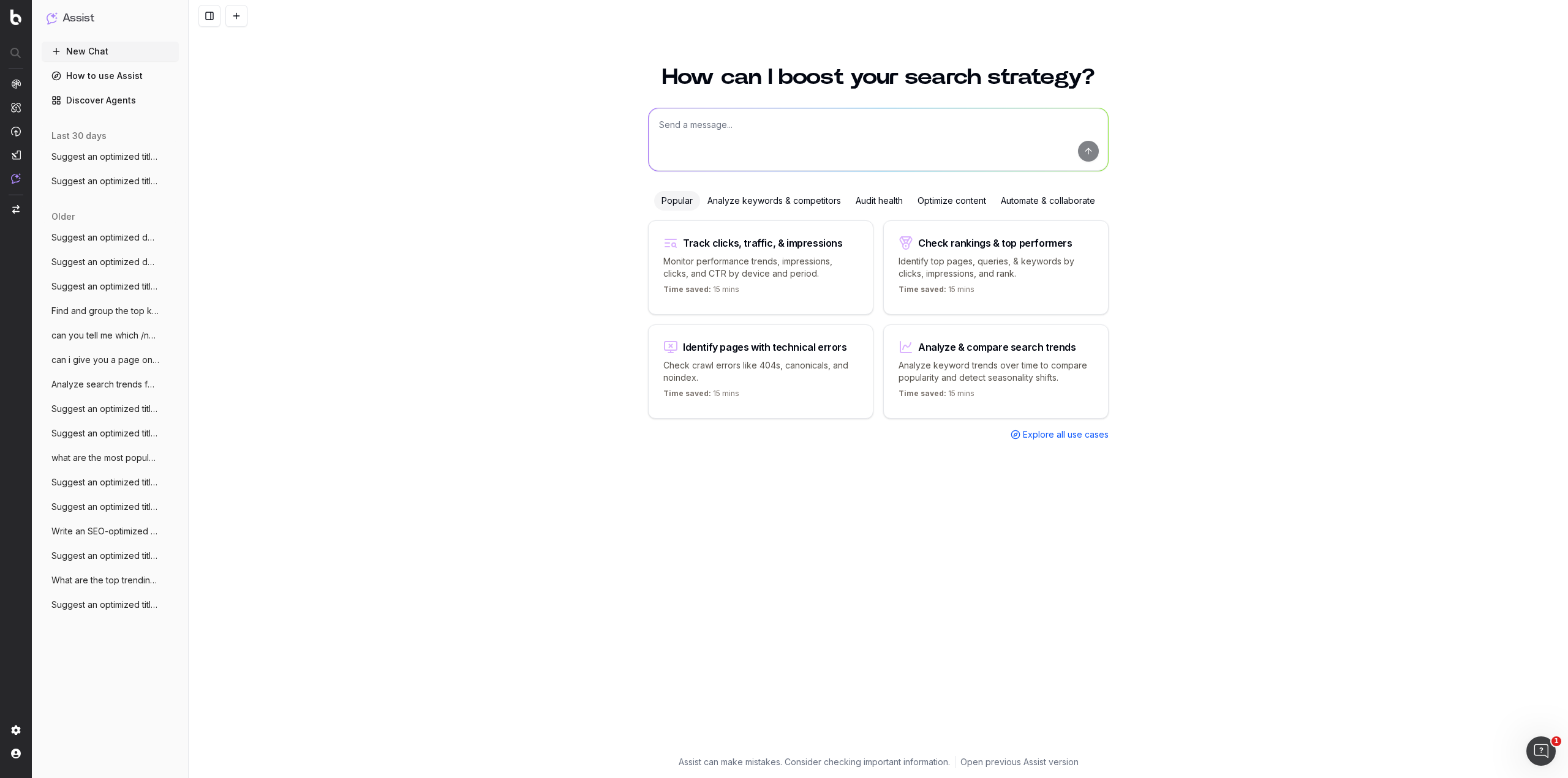
click at [1088, 433] on span "Explore all use cases" at bounding box center [1066, 435] width 86 height 12
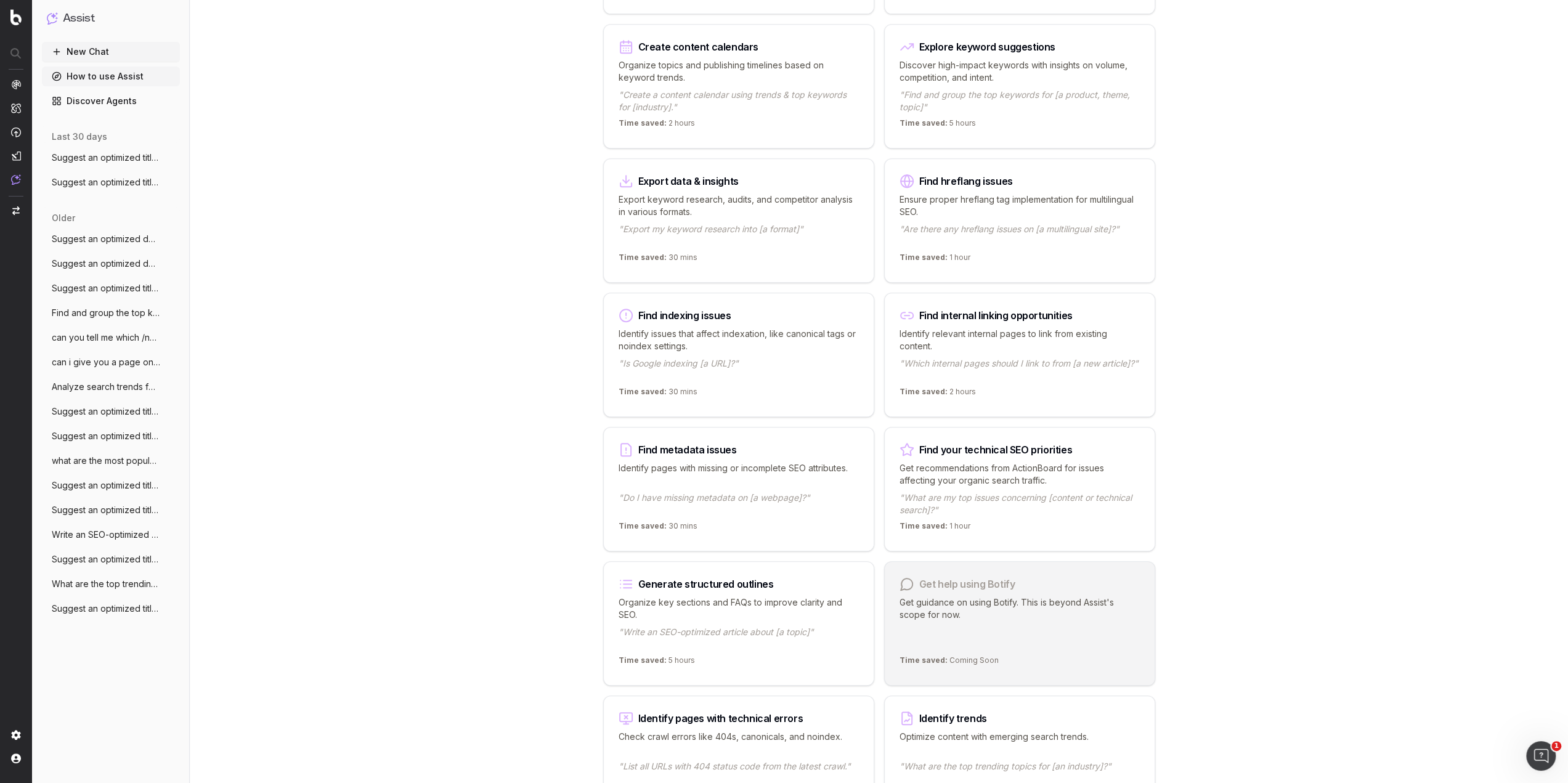
scroll to position [431, 0]
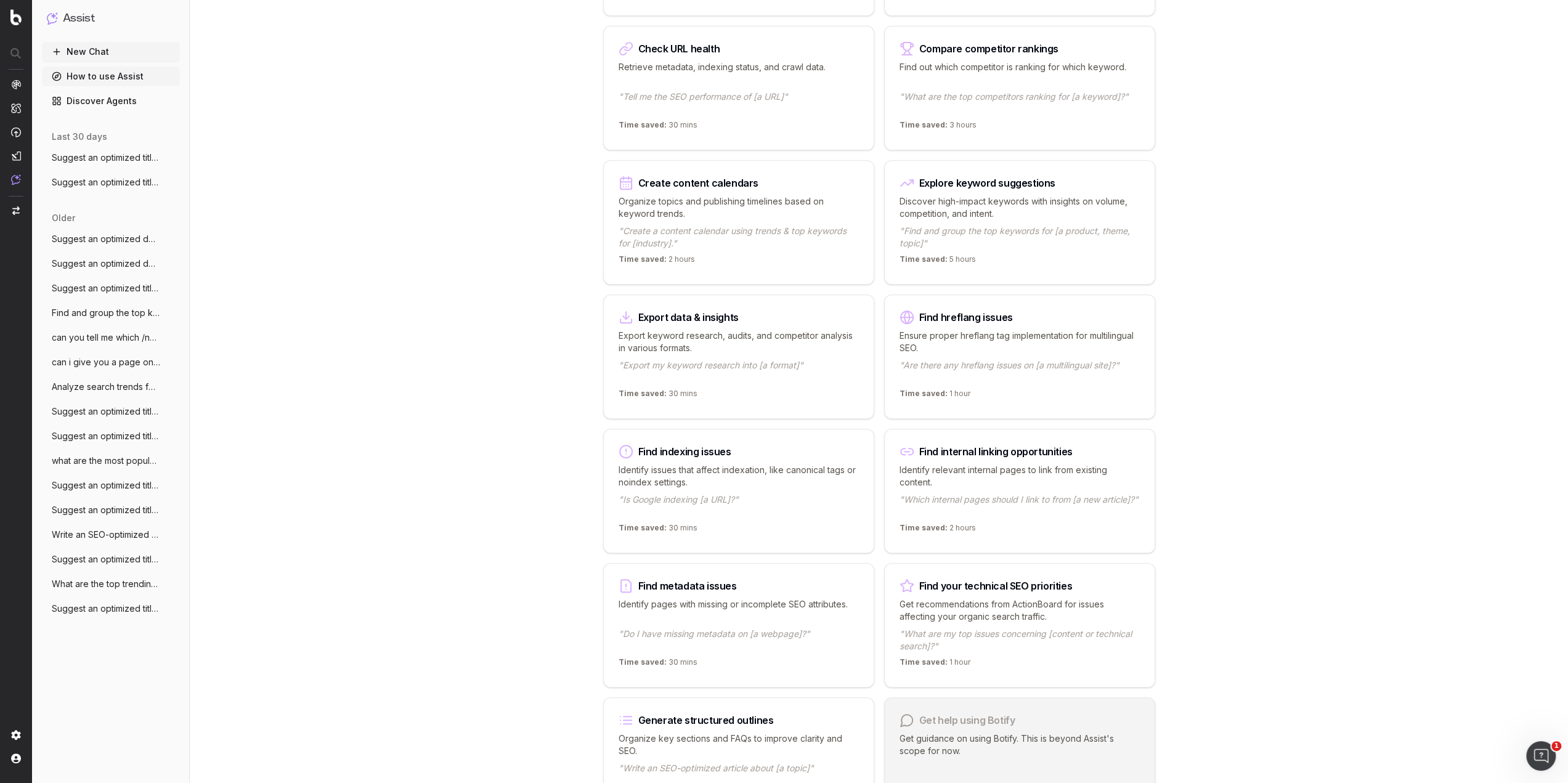
click at [1075, 204] on p "Discover high-impact keywords with insights on volume, competition, and intent." at bounding box center [1019, 207] width 240 height 24
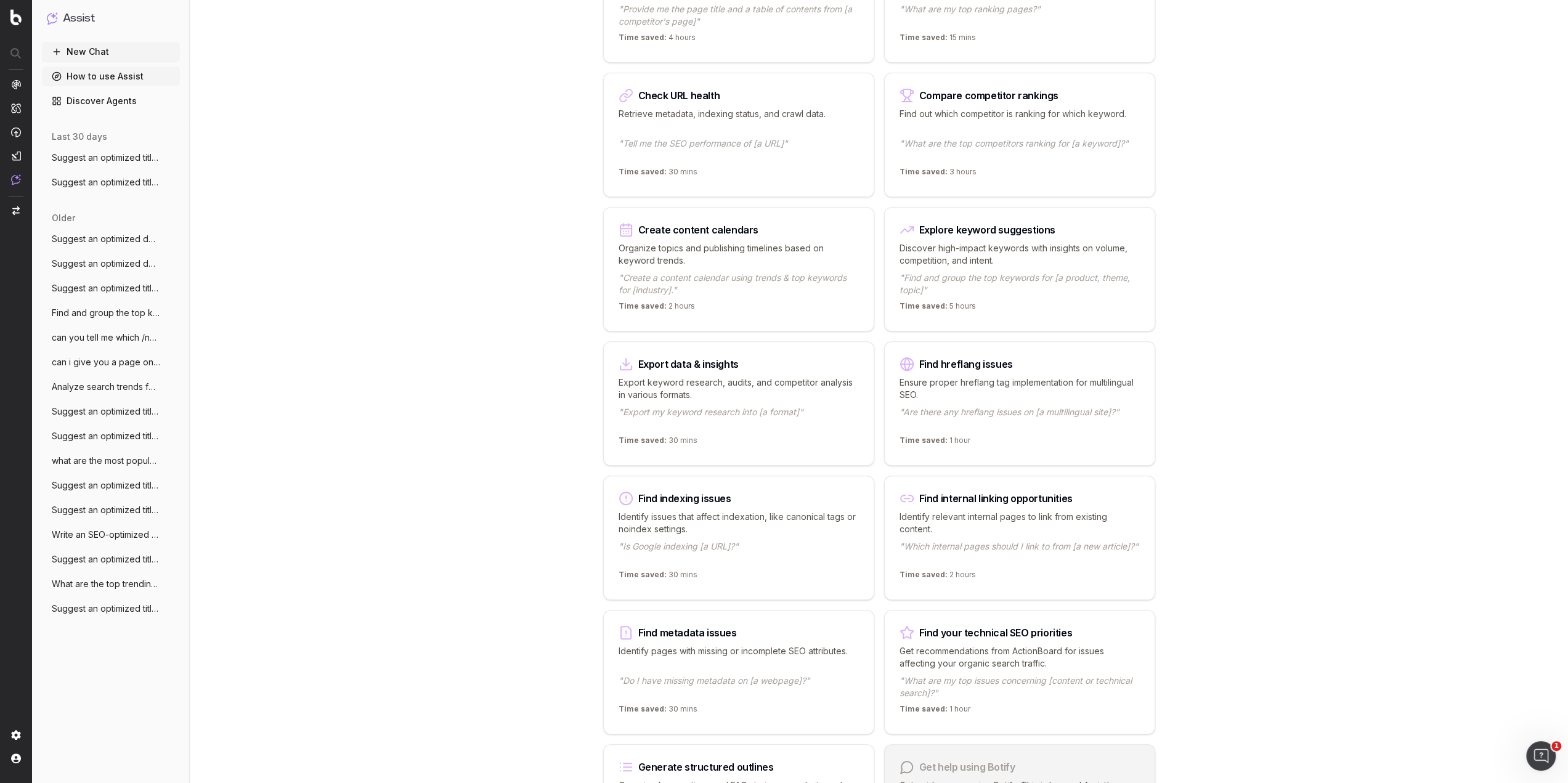
scroll to position [261, 0]
